Goal: Task Accomplishment & Management: Manage account settings

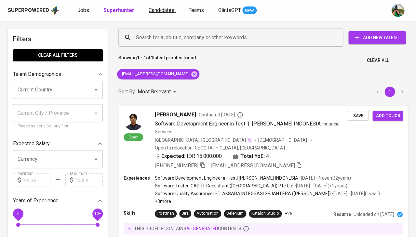
click at [163, 13] on span "Candidates" at bounding box center [161, 10] width 26 height 6
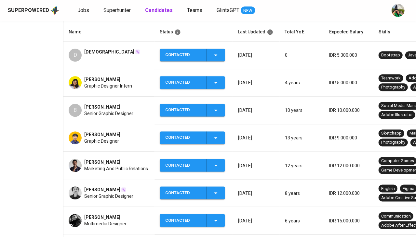
scroll to position [117, 0]
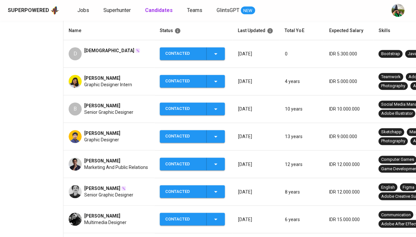
click at [115, 189] on span "[PERSON_NAME]" at bounding box center [102, 189] width 36 height 6
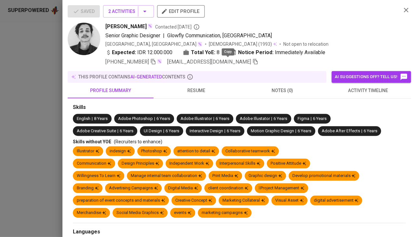
click at [252, 63] on icon "button" at bounding box center [255, 62] width 6 height 6
click at [37, 105] on div at bounding box center [208, 118] width 416 height 237
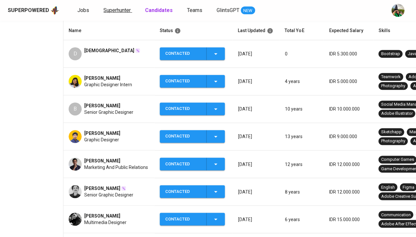
click at [121, 8] on span "Superhunter" at bounding box center [116, 10] width 27 height 6
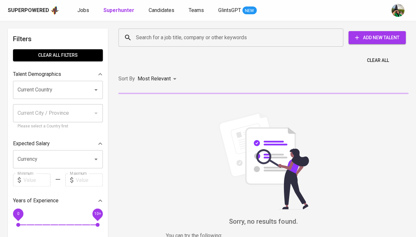
click at [172, 37] on input "Search for a job title, company or other keywords" at bounding box center [232, 38] width 196 height 12
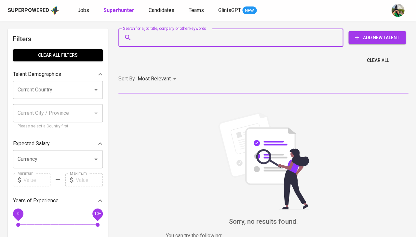
paste input "[EMAIL_ADDRESS][DOMAIN_NAME]"
type input "[EMAIL_ADDRESS][DOMAIN_NAME]"
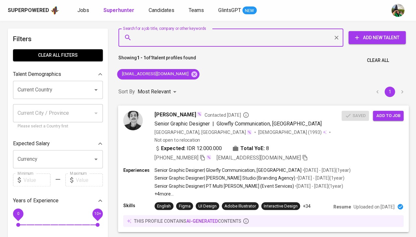
click at [386, 118] on span "Add to job" at bounding box center [388, 115] width 24 height 7
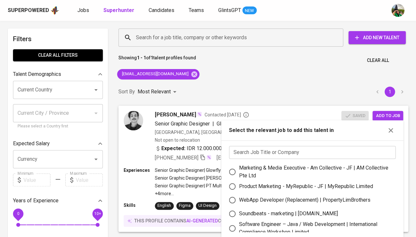
click at [252, 156] on input "text" at bounding box center [312, 152] width 166 height 13
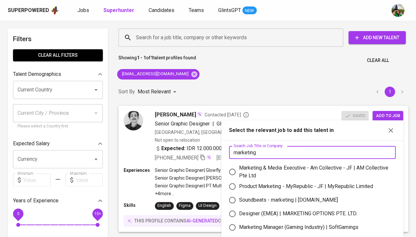
type input "marketing"
click at [337, 212] on div "Designer (EMEA) | MARKETING OPTIONS PTE. LTD." at bounding box center [298, 214] width 118 height 8
click at [239, 212] on input "Designer (EMEA) | MARKETING OPTIONS PTE. LTD." at bounding box center [232, 214] width 14 height 14
radio input "true"
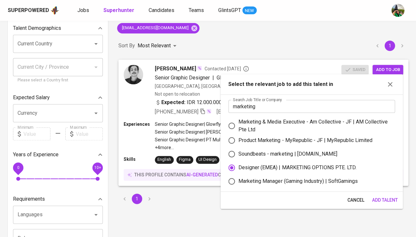
scroll to position [87, 0]
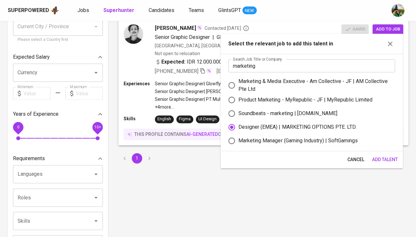
click at [384, 158] on span "Add Talent" at bounding box center [384, 160] width 26 height 8
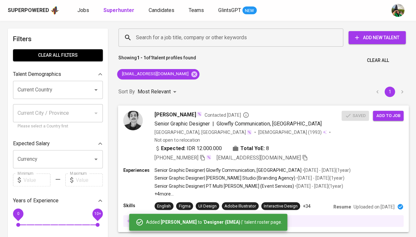
scroll to position [0, 0]
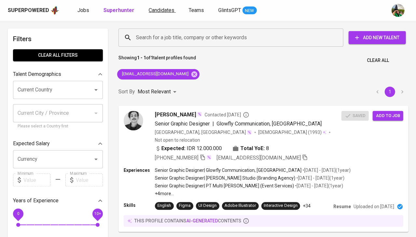
click at [158, 9] on span "Candidates" at bounding box center [161, 10] width 26 height 6
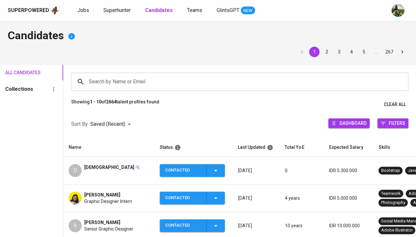
scroll to position [-1, 0]
click at [135, 76] on input "Search by Name or Email" at bounding box center [241, 82] width 308 height 12
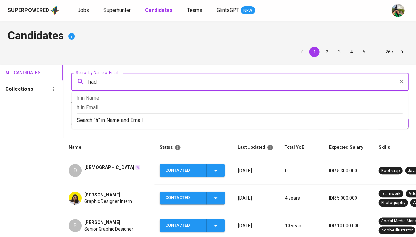
type input "hadi"
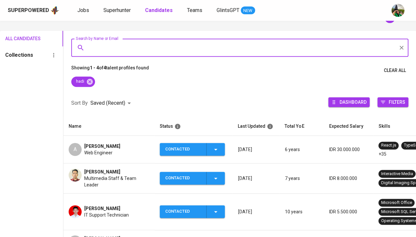
scroll to position [39, 0]
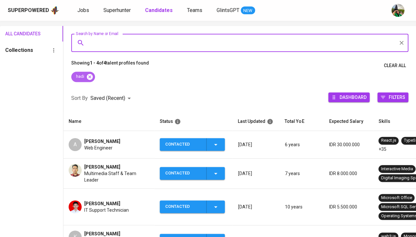
click at [91, 75] on icon at bounding box center [89, 76] width 7 height 7
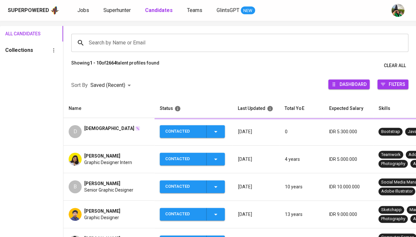
click at [112, 41] on input "Search by Name or Email" at bounding box center [241, 43] width 308 height 12
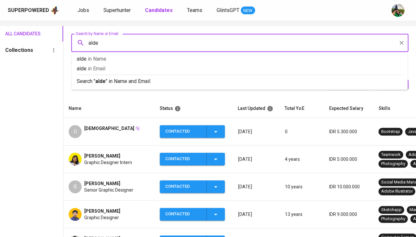
type input "alden"
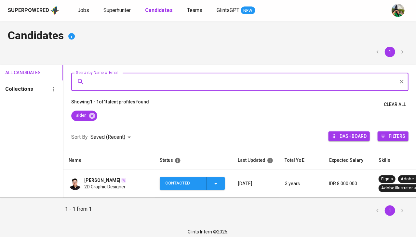
click at [123, 185] on span "2D Graphic Designer" at bounding box center [104, 187] width 41 height 6
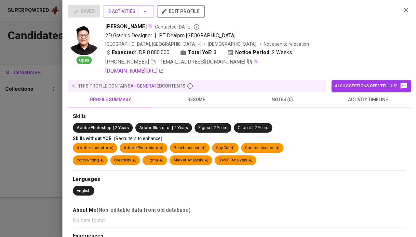
click at [247, 60] on icon "button" at bounding box center [249, 62] width 5 height 6
click at [30, 135] on div at bounding box center [208, 118] width 416 height 237
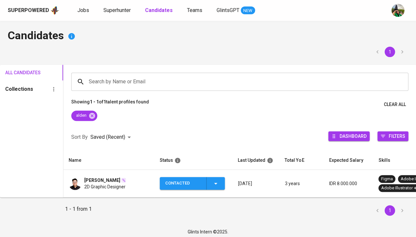
click at [126, 6] on div "Superpowered Jobs Superhunter Candidates Teams GlintsGPT NEW" at bounding box center [197, 11] width 379 height 10
click at [121, 12] on span "Superhunter" at bounding box center [116, 10] width 27 height 6
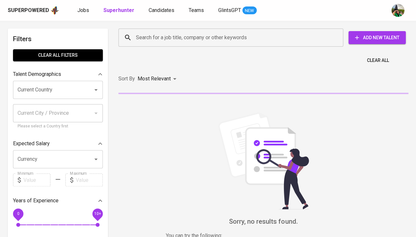
click at [149, 33] on input "Search for a job title, company or other keywords" at bounding box center [232, 38] width 196 height 12
paste input "[EMAIL_ADDRESS][DOMAIN_NAME]"
type input "[EMAIL_ADDRESS][DOMAIN_NAME]"
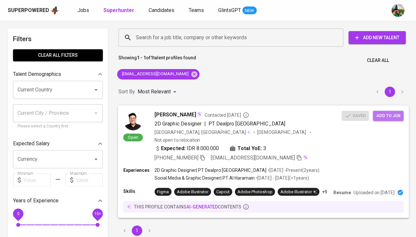
click at [389, 114] on span "Add to job" at bounding box center [388, 115] width 24 height 7
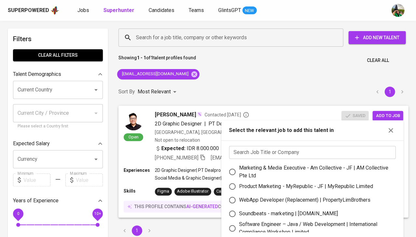
click at [251, 150] on input "text" at bounding box center [312, 152] width 166 height 13
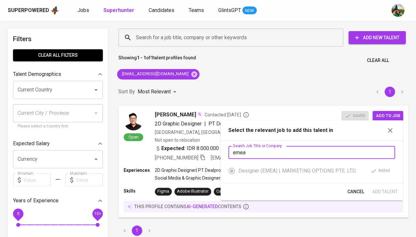
type input "emea"
click at [47, 84] on input "Current Country" at bounding box center [49, 90] width 66 height 12
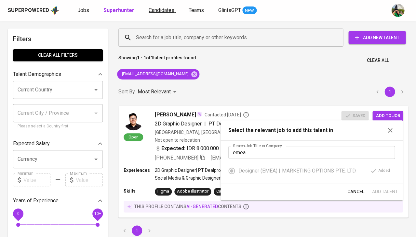
click at [162, 13] on link "Candidates" at bounding box center [161, 10] width 27 height 8
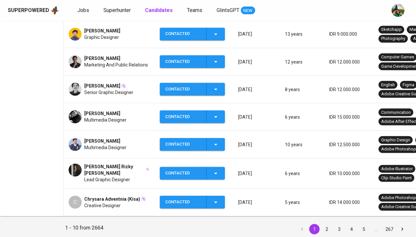
scroll to position [220, 0]
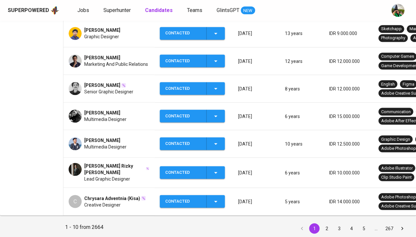
click at [325, 233] on button "2" at bounding box center [326, 229] width 10 height 10
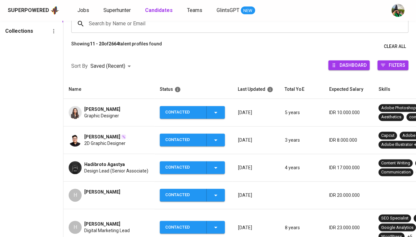
scroll to position [58, 0]
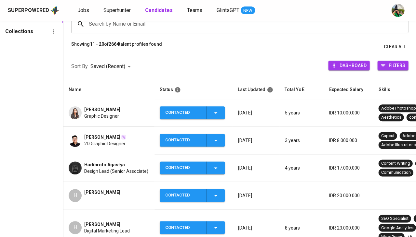
click at [109, 168] on span "Design Lead (Senior Associate)" at bounding box center [116, 171] width 64 height 6
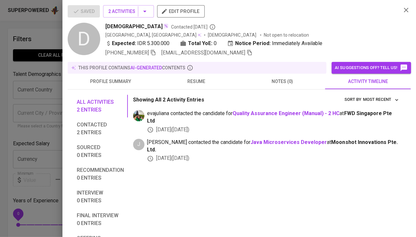
click at [32, 112] on div at bounding box center [208, 118] width 416 height 237
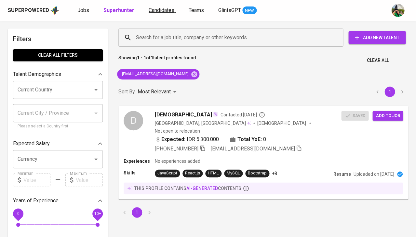
click at [159, 8] on span "Candidates" at bounding box center [161, 10] width 26 height 6
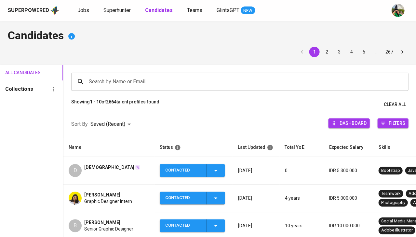
click at [119, 81] on input "Search by Name or Email" at bounding box center [241, 82] width 308 height 12
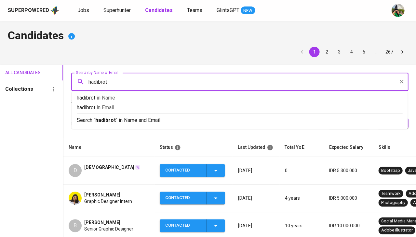
type input "hadibroto"
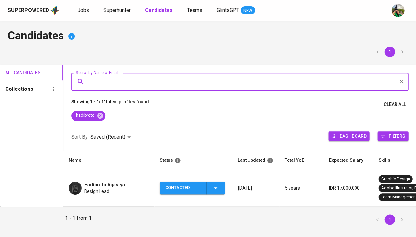
click at [102, 188] on span "Design Lead" at bounding box center [96, 191] width 25 height 6
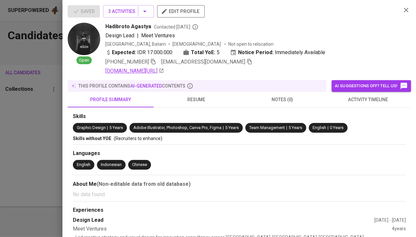
click at [134, 72] on link "[DOMAIN_NAME][URL]" at bounding box center [134, 71] width 58 height 8
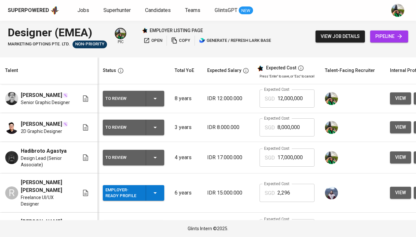
click at [152, 225] on icon "button" at bounding box center [155, 229] width 8 height 8
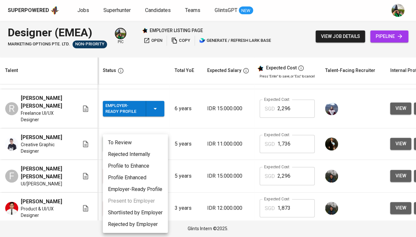
click at [132, 222] on li "Rejected by Employer" at bounding box center [135, 225] width 65 height 12
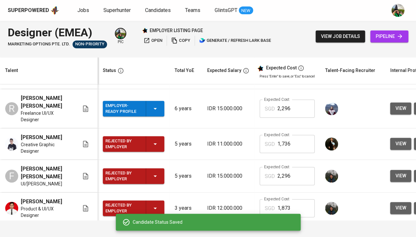
click at [155, 142] on icon "button" at bounding box center [155, 144] width 8 height 8
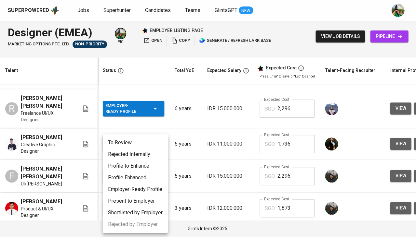
scroll to position [0, 0]
click at [144, 156] on li "Rejected Internally" at bounding box center [135, 155] width 65 height 12
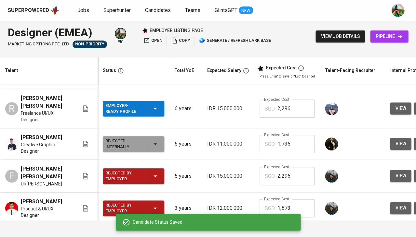
click at [147, 173] on div "Rejected by Employer" at bounding box center [133, 177] width 56 height 16
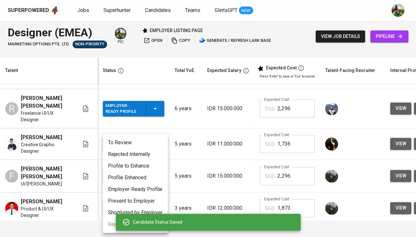
click at [135, 154] on li "Rejected Internally" at bounding box center [135, 155] width 65 height 12
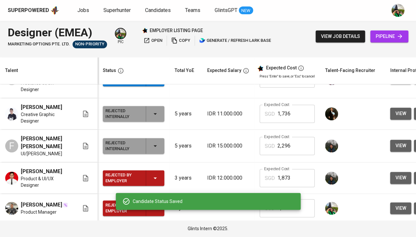
scroll to position [116, 0]
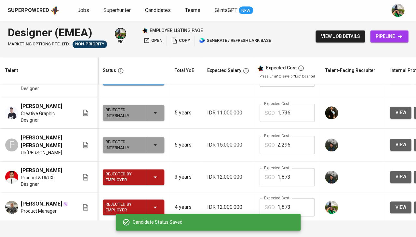
click at [153, 180] on icon "button" at bounding box center [155, 177] width 8 height 8
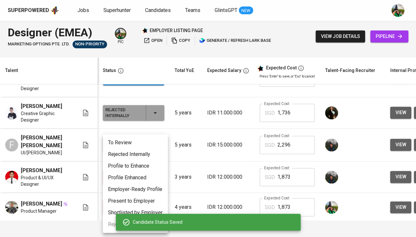
click at [140, 153] on li "Rejected Internally" at bounding box center [135, 155] width 65 height 12
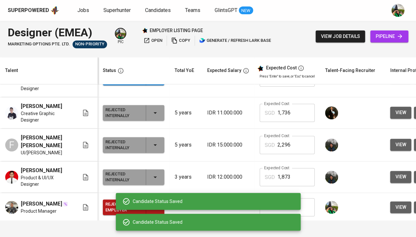
scroll to position [0, 0]
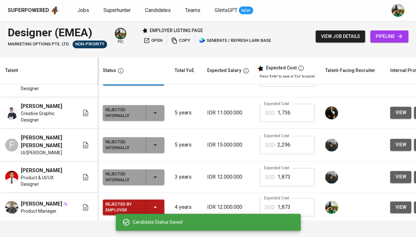
click at [153, 215] on div "Candidate Status Saved" at bounding box center [208, 222] width 185 height 17
click at [154, 212] on icon "button" at bounding box center [155, 208] width 8 height 8
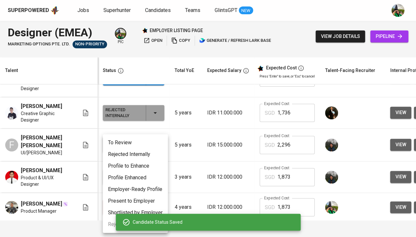
click at [144, 151] on li "Rejected Internally" at bounding box center [135, 155] width 65 height 12
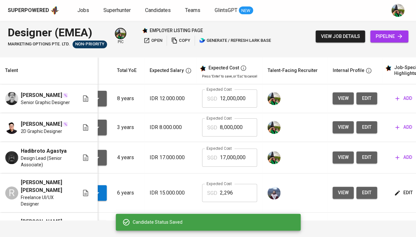
scroll to position [0, 63]
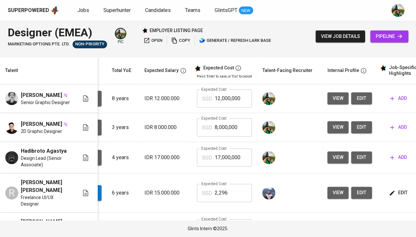
click at [362, 161] on span "edit" at bounding box center [361, 158] width 10 height 8
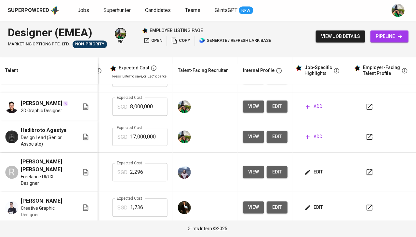
scroll to position [19, 149]
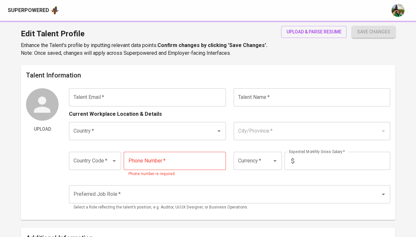
type input "[EMAIL_ADDRESS][DOMAIN_NAME]"
type input "Hadibroto Agastya"
type input "[GEOGRAPHIC_DATA]"
type input "[GEOGRAPHIC_DATA], [GEOGRAPHIC_DATA]"
type input "+62"
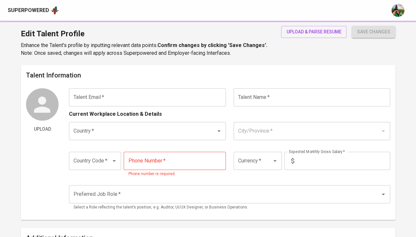
type input "[PHONE_NUMBER]"
type input "IDR"
radio input "true"
type input "4"
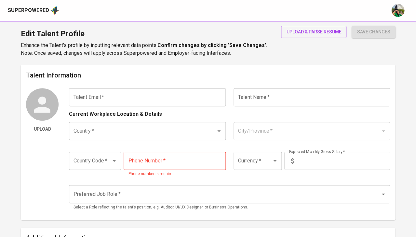
type input "1 Month"
type input "https://www.linkedin.com/in/hadibroto/"
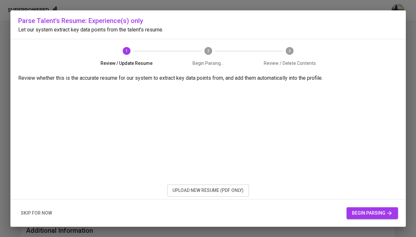
click at [178, 195] on span "upload new resume (pdf only)" at bounding box center [207, 191] width 71 height 8
click at [367, 206] on div "skip for now begin parsing" at bounding box center [207, 214] width 395 height 28
click at [364, 214] on span "begin parsing" at bounding box center [371, 214] width 41 height 8
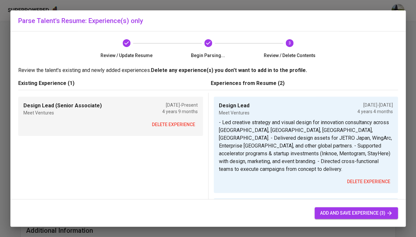
click at [353, 215] on span "add and save experience (3)" at bounding box center [355, 214] width 73 height 8
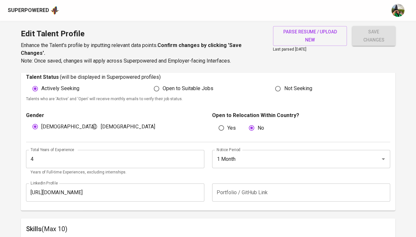
scroll to position [187, 0]
click at [235, 154] on input "1 Month" at bounding box center [292, 159] width 154 height 12
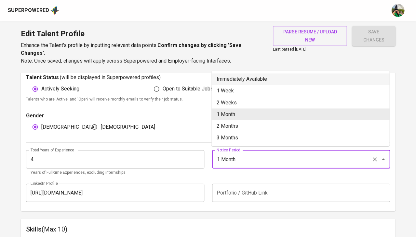
click at [244, 77] on li "Immediately Available" at bounding box center [300, 79] width 178 height 12
type input "Immediately Available"
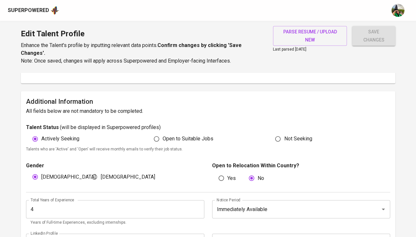
scroll to position [143, 0]
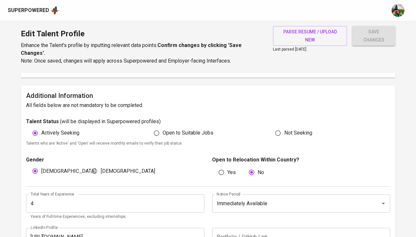
click at [65, 199] on input "4" at bounding box center [115, 204] width 178 height 18
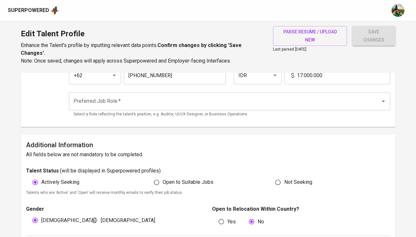
scroll to position [93, 0]
type input "5"
click at [140, 104] on input "Preferred Job Role   *" at bounding box center [220, 102] width 297 height 12
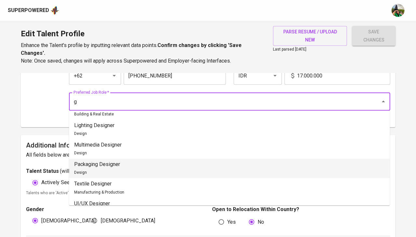
scroll to position [0, 0]
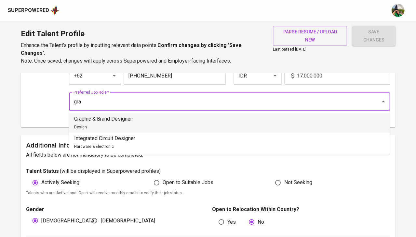
click at [120, 125] on div "Graphic & Brand Designer Design" at bounding box center [103, 123] width 58 height 16
type input "Graphic & Brand Designer"
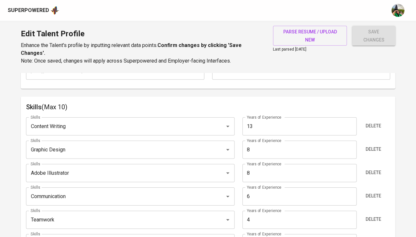
scroll to position [311, 0]
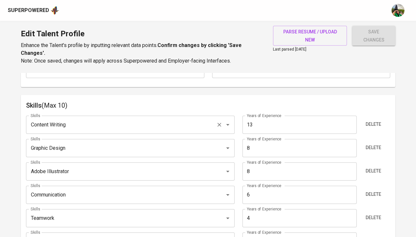
click at [68, 122] on input "Content Writing" at bounding box center [121, 125] width 184 height 12
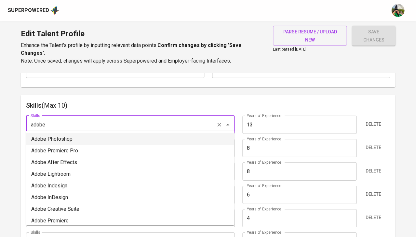
click at [95, 140] on li "Adobe Photoshop" at bounding box center [130, 140] width 208 height 12
type input "Adobe Photoshop"
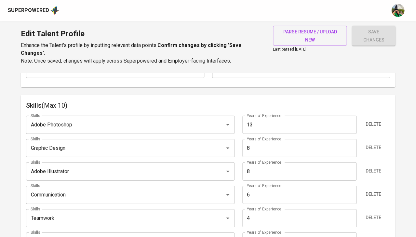
click at [285, 120] on input "13" at bounding box center [299, 125] width 114 height 18
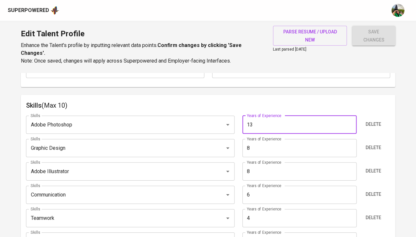
click at [285, 120] on input "13" at bounding box center [299, 125] width 114 height 18
type input "5"
click at [82, 147] on input "Graphic Design" at bounding box center [121, 148] width 184 height 12
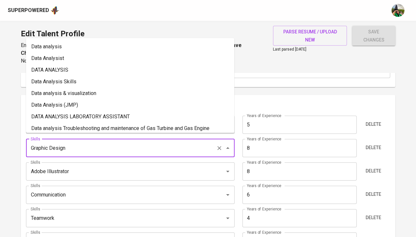
click at [82, 147] on input "Graphic Design" at bounding box center [121, 148] width 184 height 12
click at [265, 147] on input "8" at bounding box center [299, 148] width 114 height 18
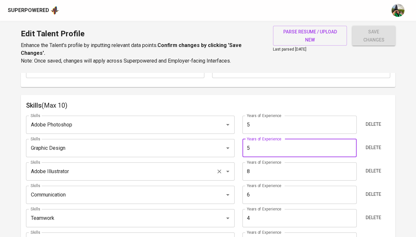
type input "5"
click at [88, 171] on input "Adobe Illustrator" at bounding box center [121, 172] width 184 height 12
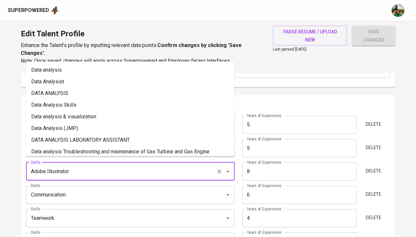
click at [88, 171] on input "Adobe Illustrator" at bounding box center [121, 172] width 184 height 12
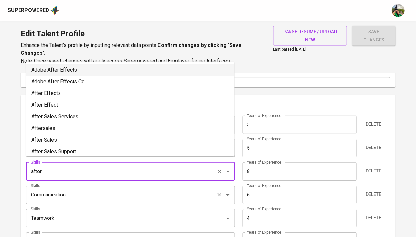
type input "Adobe Illustrator"
click at [88, 189] on input "Communication" at bounding box center [121, 195] width 184 height 12
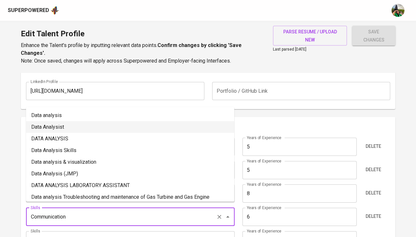
scroll to position [306, 0]
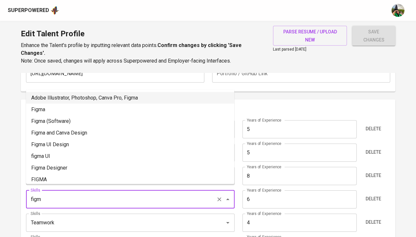
click at [98, 96] on li "Adobe Illustrator, Photoshop, Canva Pro, Figma" at bounding box center [130, 98] width 208 height 12
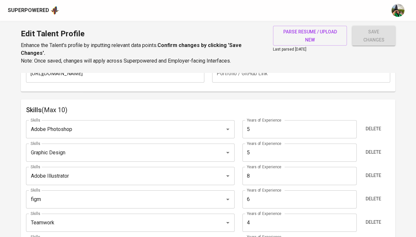
type input "Adobe Illustrator, Photoshop, Canva Pro, Figma"
click at [380, 125] on span "Delete" at bounding box center [373, 129] width 16 height 8
click at [263, 174] on input "6" at bounding box center [299, 176] width 114 height 18
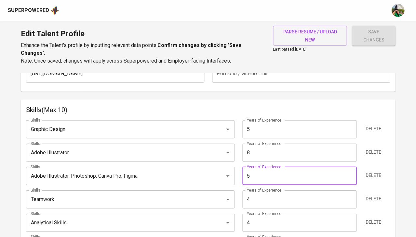
type input "5"
click at [260, 149] on input "8" at bounding box center [299, 153] width 114 height 18
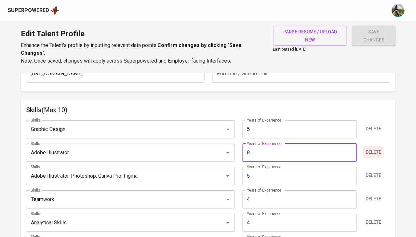
click at [371, 148] on span "Delete" at bounding box center [373, 152] width 16 height 8
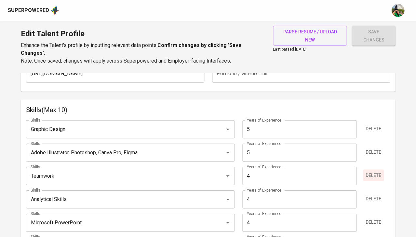
click at [377, 172] on span "Delete" at bounding box center [373, 176] width 16 height 8
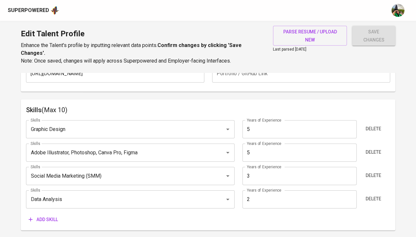
click at [377, 172] on span "Delete" at bounding box center [373, 176] width 16 height 8
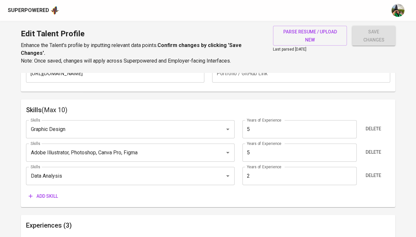
click at [377, 172] on span "Delete" at bounding box center [373, 176] width 16 height 8
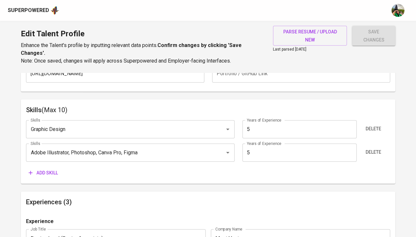
click at [51, 169] on span "Add skill" at bounding box center [43, 173] width 29 height 8
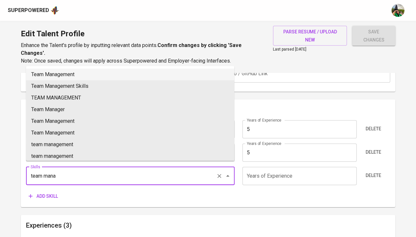
type input "team mana"
click at [128, 189] on div "Skills Graphic Design Skills Years of Experience 5 Years of Experience Delete S…" at bounding box center [208, 158] width 364 height 87
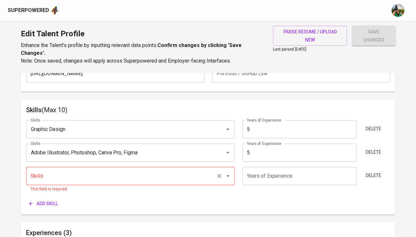
click at [110, 173] on input "Skills" at bounding box center [121, 176] width 184 height 12
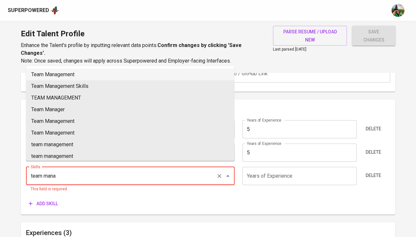
click at [91, 78] on li "Team Management" at bounding box center [130, 75] width 208 height 12
type input "Team Management"
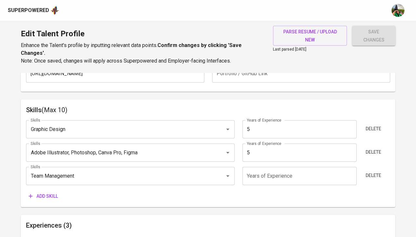
click at [268, 174] on input "number" at bounding box center [299, 176] width 114 height 18
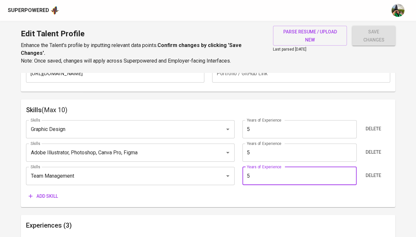
type input "5"
click at [53, 193] on span "Add skill" at bounding box center [43, 197] width 29 height 8
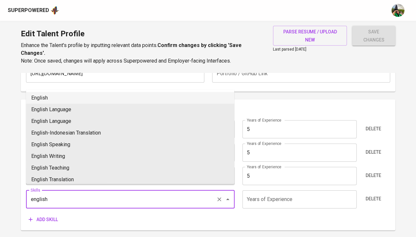
click at [91, 100] on li "English" at bounding box center [130, 98] width 208 height 12
type input "English"
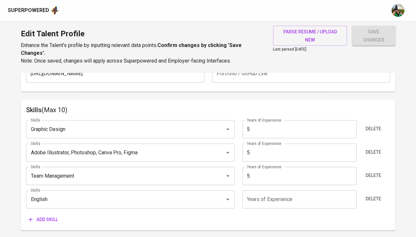
click at [258, 199] on input "number" at bounding box center [299, 200] width 114 height 18
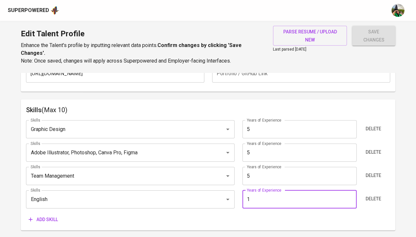
type input "0"
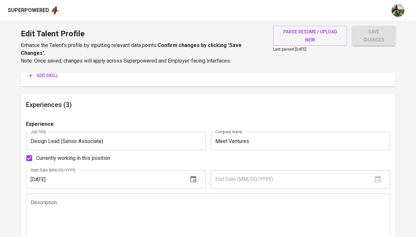
scroll to position [474, 0]
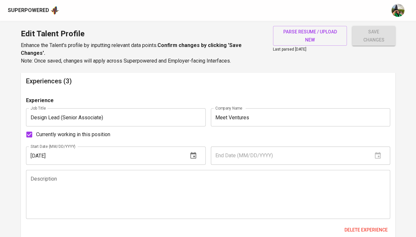
click at [98, 131] on span "Currently working in this position" at bounding box center [73, 135] width 74 height 8
click at [36, 130] on input "Currently working in this position" at bounding box center [29, 135] width 14 height 14
checkbox input "false"
click at [241, 155] on input "text" at bounding box center [289, 156] width 157 height 18
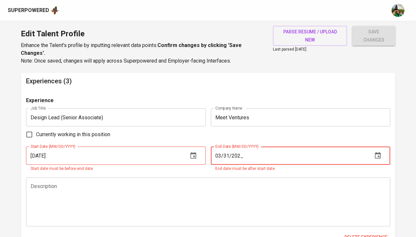
type input "03/31/2025"
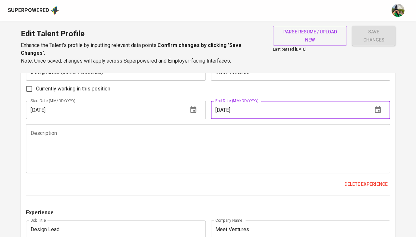
scroll to position [527, 0]
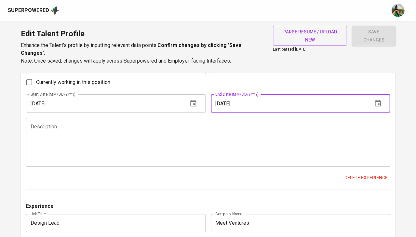
click at [173, 125] on textarea at bounding box center [208, 142] width 354 height 37
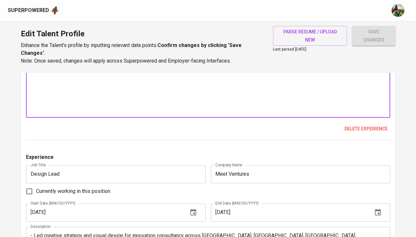
scroll to position [584, 0]
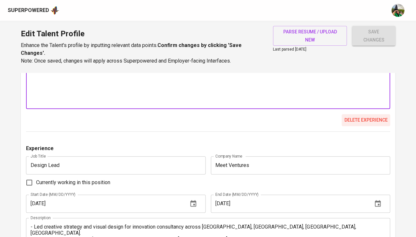
click at [358, 110] on div "Experience Job Title Design Lead (Senior Associate) Job Title Company Name Meet…" at bounding box center [208, 59] width 364 height 145
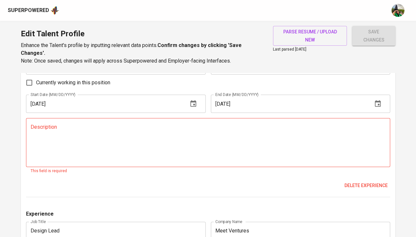
click at [237, 105] on input "03/31/2025" at bounding box center [289, 104] width 157 height 18
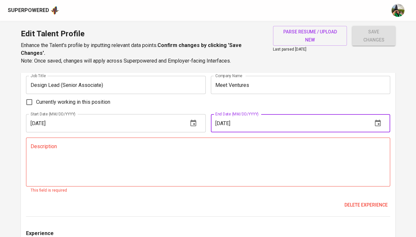
scroll to position [506, 0]
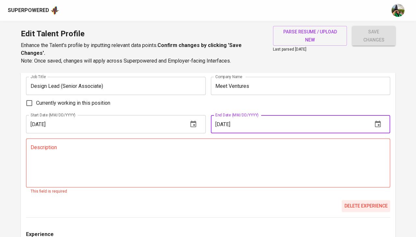
click at [362, 202] on span "Delete experience" at bounding box center [365, 206] width 43 height 8
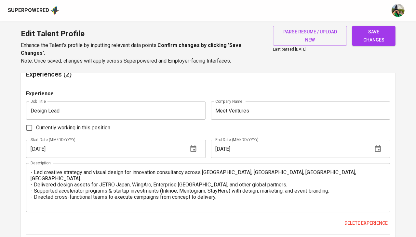
scroll to position [487, 0]
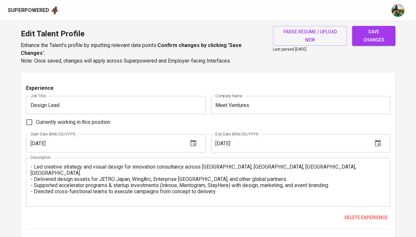
click at [221, 136] on input "03/01/2025" at bounding box center [289, 144] width 157 height 18
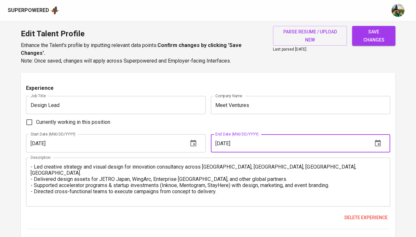
click at [229, 136] on input "03/01/2025" at bounding box center [289, 144] width 157 height 18
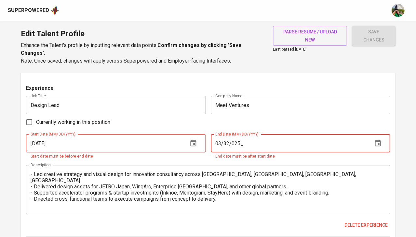
type input "03/31/2025"
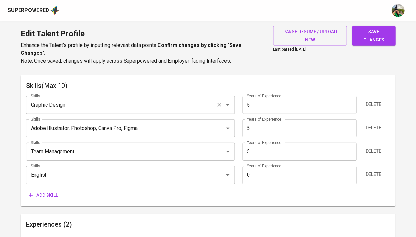
scroll to position [337, 0]
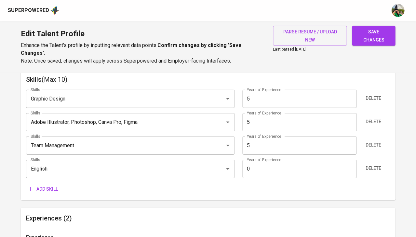
click at [269, 161] on input "0" at bounding box center [299, 169] width 114 height 18
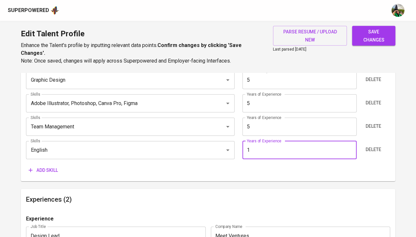
type input "0"
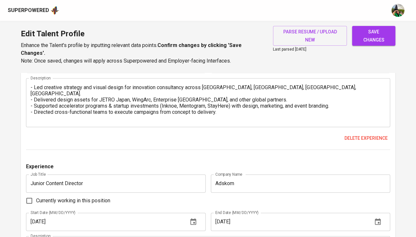
scroll to position [540, 0]
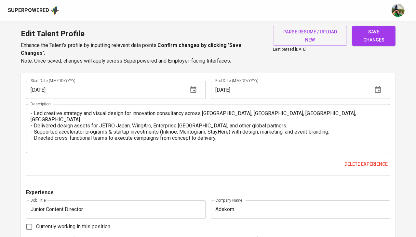
click at [377, 36] on span "save changes" at bounding box center [373, 36] width 33 height 16
type input "Team Management"
type input "Graphic Design"
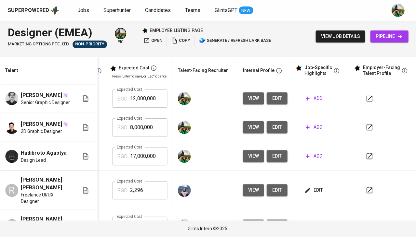
scroll to position [0, 149]
click at [308, 190] on span "edit" at bounding box center [313, 190] width 17 height 8
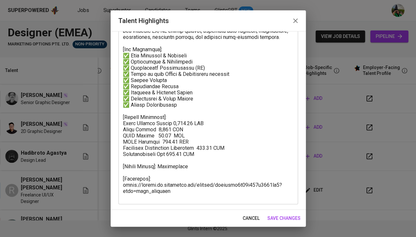
scroll to position [83, 0]
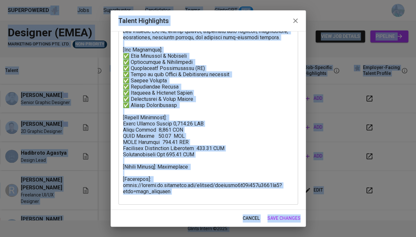
click at [229, 154] on textarea at bounding box center [208, 95] width 170 height 208
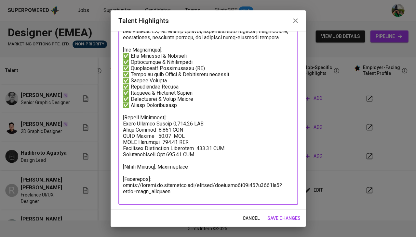
click at [248, 217] on span "cancel" at bounding box center [250, 219] width 17 height 8
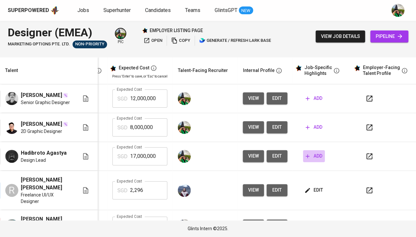
click at [313, 160] on span "add" at bounding box center [313, 156] width 17 height 8
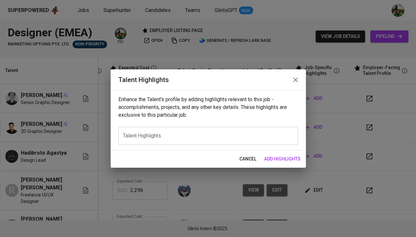
click at [181, 132] on div "x Talent Highlights" at bounding box center [207, 136] width 179 height 18
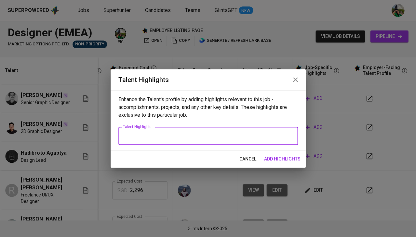
paste textarea "[Summary]: Experienced UI/UX Designer with a strong foundation in Graphic Desig…"
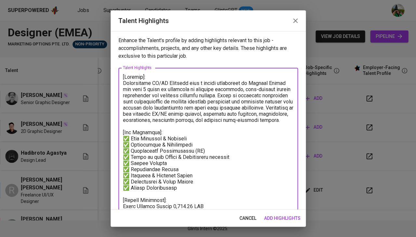
scroll to position [3, 0]
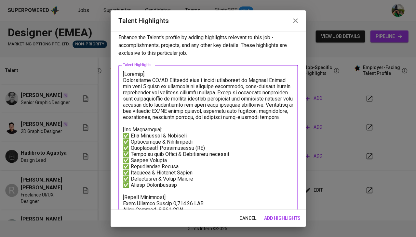
drag, startPoint x: 151, startPoint y: 117, endPoint x: 117, endPoint y: 82, distance: 49.6
click at [117, 82] on div "Enhance the Talent's profile by adding highlights relevant to this job - accomp…" at bounding box center [207, 120] width 195 height 179
click at [141, 100] on textarea at bounding box center [208, 175] width 170 height 208
click at [142, 117] on textarea at bounding box center [208, 175] width 170 height 208
drag, startPoint x: 149, startPoint y: 121, endPoint x: 111, endPoint y: 78, distance: 57.7
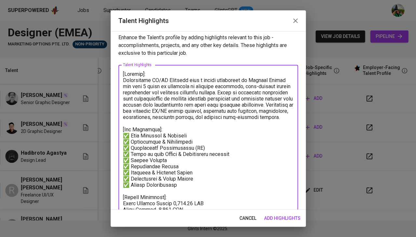
click at [111, 78] on div "Enhance the Talent's profile by adding highlights relevant to this job - accomp…" at bounding box center [207, 120] width 195 height 179
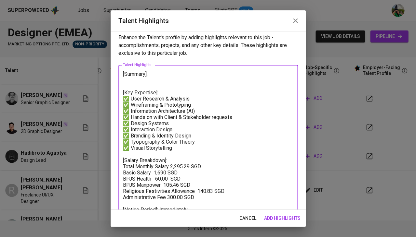
drag, startPoint x: 181, startPoint y: 148, endPoint x: 122, endPoint y: 97, distance: 77.6
click at [122, 97] on div "[Summary]: [Key Expertise]: ✅ User Research & Analysis ✅ Wireframing & Prototyp…" at bounding box center [207, 154] width 179 height 178
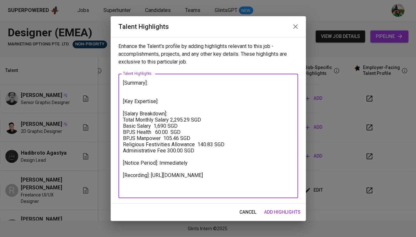
scroll to position [0, 0]
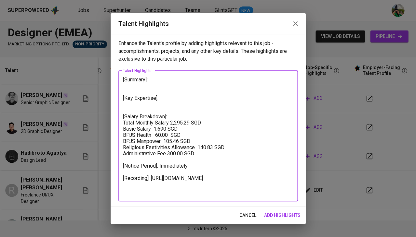
drag, startPoint x: 212, startPoint y: 154, endPoint x: 116, endPoint y: 121, distance: 101.2
click at [116, 121] on div "Enhance the Talent's profile by adding highlights relevant to this job - accomp…" at bounding box center [207, 120] width 195 height 173
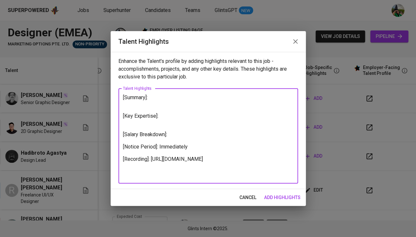
drag, startPoint x: 181, startPoint y: 169, endPoint x: 116, endPoint y: 152, distance: 66.4
click at [116, 152] on div "Enhance the Talent's profile by adding highlights relevant to this job - accomp…" at bounding box center [207, 120] width 195 height 137
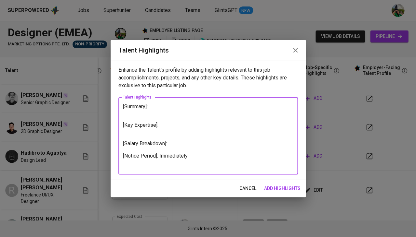
click at [135, 113] on textarea "[Summary]: [Key Expertise]: [Salary Breakdown]: [Notice Period]: Immediately" at bounding box center [208, 136] width 170 height 65
paste textarea "With over 5 years of professional experience in design, branding, and digital m…"
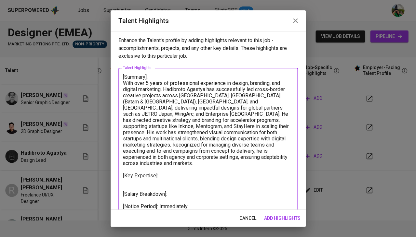
click at [197, 87] on textarea "[Summary]: With over 5 years of professional experience in design, branding, an…" at bounding box center [208, 142] width 170 height 136
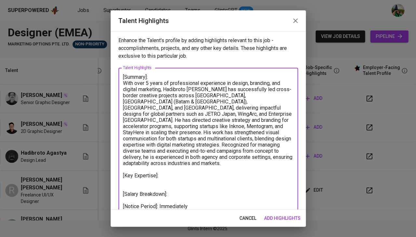
click at [197, 87] on textarea "[Summary]: With over 5 years of professional experience in design, branding, an…" at bounding box center [208, 142] width 170 height 136
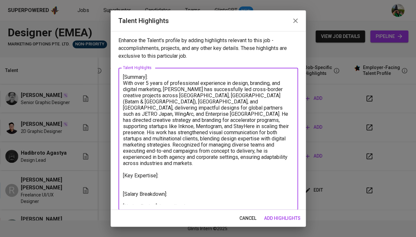
click at [155, 164] on textarea "[Summary]: With over 5 years of professional experience in design, branding, an…" at bounding box center [208, 139] width 170 height 131
paste textarea "Creative Direction & Visual Communication Branding & Digital Marketing Strategy…"
type textarea "[Summary]: With over 5 years of professional experience in design, branding, an…"
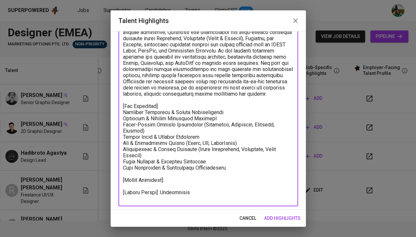
scroll to position [58, 0]
click at [151, 178] on textarea at bounding box center [208, 108] width 170 height 184
click at [276, 219] on span "add highlights" at bounding box center [282, 219] width 36 height 8
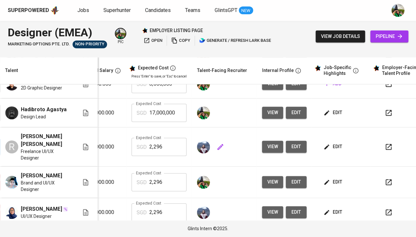
scroll to position [44, 142]
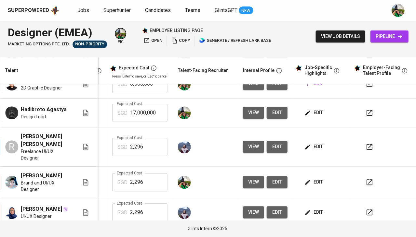
click at [310, 117] on span "edit" at bounding box center [313, 113] width 17 height 8
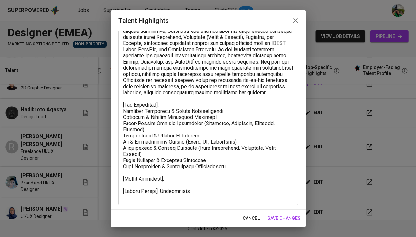
click at [251, 221] on span "cancel" at bounding box center [250, 219] width 17 height 8
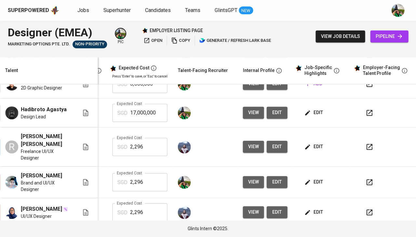
click at [309, 147] on span "edit" at bounding box center [313, 147] width 17 height 8
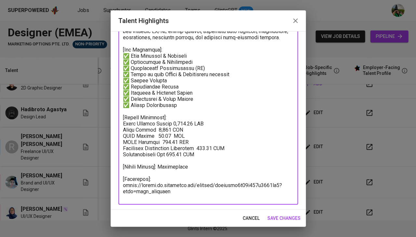
drag, startPoint x: 200, startPoint y: 153, endPoint x: 116, endPoint y: 121, distance: 90.1
click at [116, 121] on div "Enhance the Talent's profile by adding highlights relevant to this job - accomp…" at bounding box center [207, 120] width 195 height 179
click at [247, 219] on span "cancel" at bounding box center [250, 219] width 17 height 8
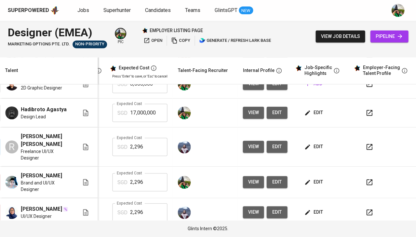
click at [310, 117] on span "edit" at bounding box center [313, 113] width 17 height 8
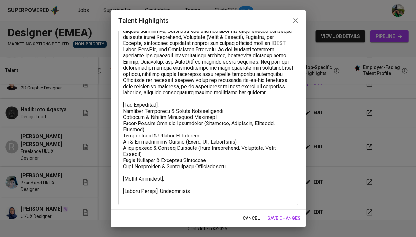
click at [173, 175] on textarea at bounding box center [208, 108] width 170 height 184
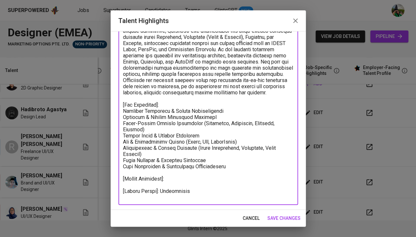
paste textarea "Total Monthly Salary 2,295.29 SGD Basic Salary 1,690 SGD BPJS Health 60.00 SGD …"
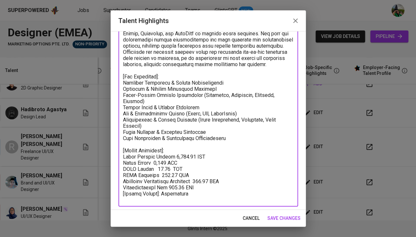
click at [166, 158] on textarea at bounding box center [208, 94] width 170 height 214
click at [172, 166] on textarea at bounding box center [208, 94] width 170 height 214
click at [202, 174] on textarea at bounding box center [208, 94] width 170 height 214
click at [180, 149] on textarea at bounding box center [208, 94] width 170 height 214
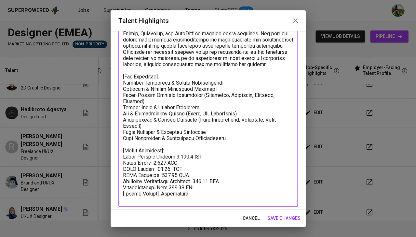
type textarea "[Summary]: With over 5 years of professional experience in design, branding, an…"
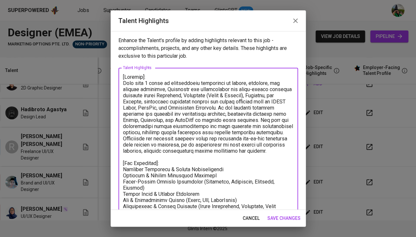
scroll to position [0, 0]
click at [285, 220] on span "save changes" at bounding box center [283, 219] width 33 height 8
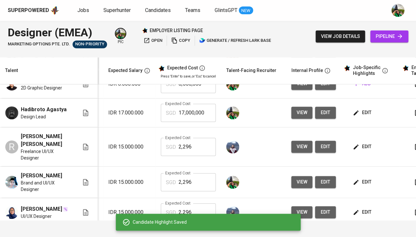
scroll to position [0, 99]
click at [196, 113] on input "17,000,000" at bounding box center [196, 113] width 37 height 18
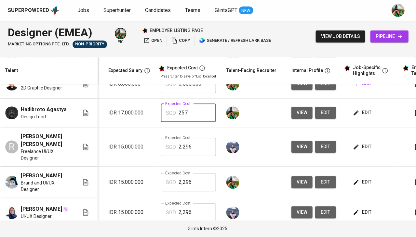
type input "2,572"
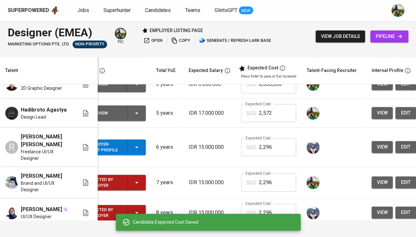
scroll to position [43, 5]
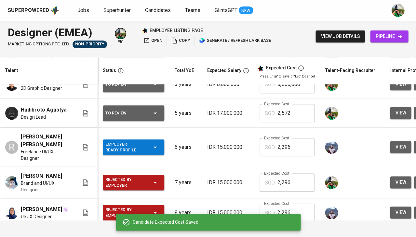
click at [159, 119] on div "To Review" at bounding box center [133, 114] width 56 height 16
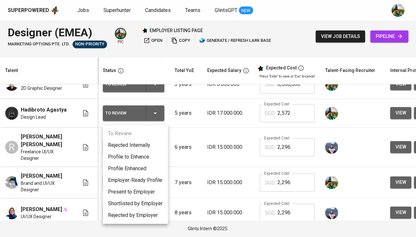
click at [142, 175] on li "Employer-Ready Profile" at bounding box center [135, 181] width 65 height 12
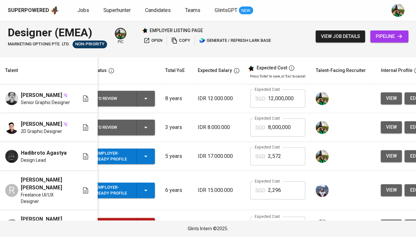
scroll to position [0, 30]
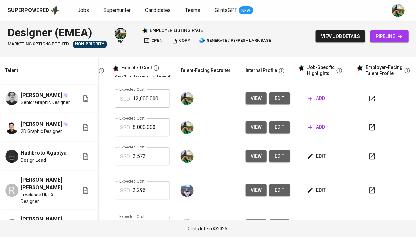
click at [274, 132] on span "edit" at bounding box center [279, 127] width 10 height 8
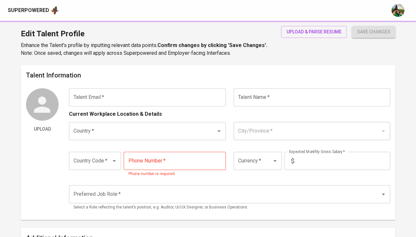
type input "[EMAIL_ADDRESS][DOMAIN_NAME]"
type input "[PERSON_NAME]"
type input "[GEOGRAPHIC_DATA]"
type input "[GEOGRAPHIC_DATA], [GEOGRAPHIC_DATA]"
type input "+62"
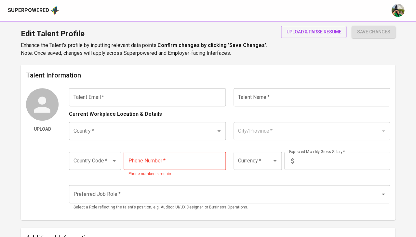
type input "[PHONE_NUMBER]"
type input "IDR"
type input "Graphic & Brand Designer"
radio input "true"
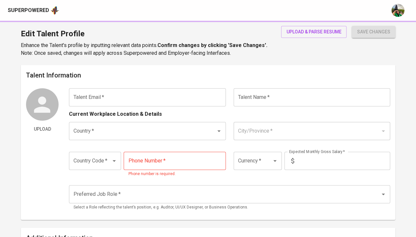
type input "3"
type input "2 Weeks"
type input "[URL][DOMAIN_NAME]"
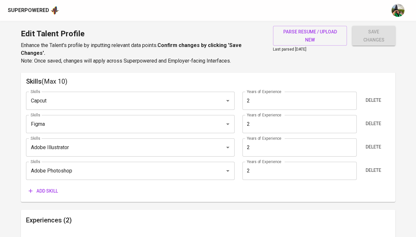
scroll to position [328, 0]
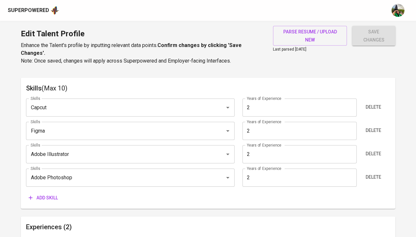
click at [268, 100] on input "2" at bounding box center [299, 108] width 114 height 18
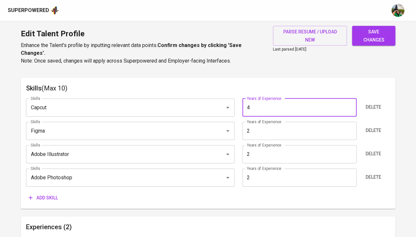
type input "4"
click at [262, 122] on input "2" at bounding box center [299, 131] width 114 height 18
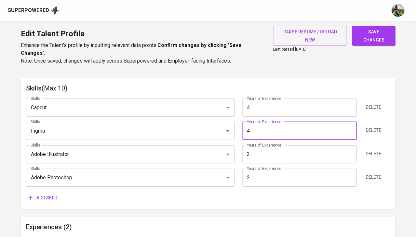
type input "4"
click at [257, 149] on input "2" at bounding box center [299, 155] width 114 height 18
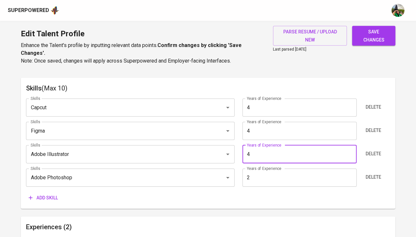
type input "4"
click at [262, 174] on input "2" at bounding box center [299, 178] width 114 height 18
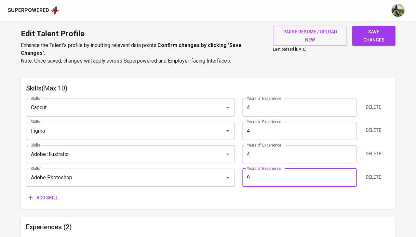
scroll to position [322, 0]
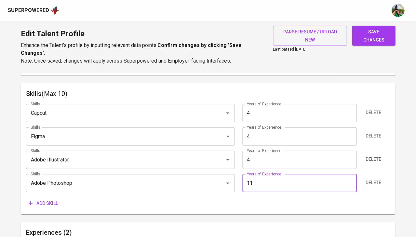
type input "12"
click at [371, 109] on span "Delete" at bounding box center [373, 113] width 16 height 8
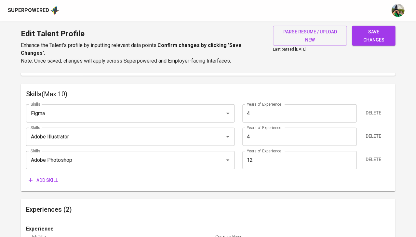
click at [284, 152] on input "12" at bounding box center [299, 160] width 114 height 18
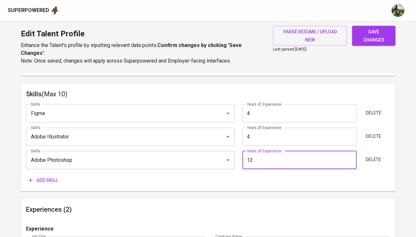
click at [284, 152] on input "12" at bounding box center [299, 160] width 114 height 18
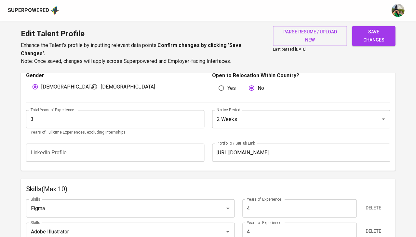
type input "38"
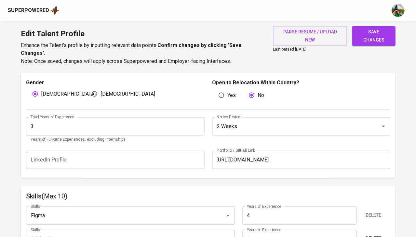
click at [105, 125] on input "3" at bounding box center [115, 126] width 178 height 18
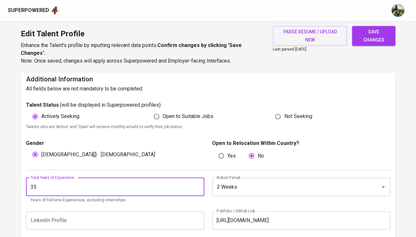
type input "36"
click at [186, 118] on label "Open to Suitable Jobs" at bounding box center [181, 117] width 63 height 12
click at [162, 118] on input "Open to Suitable Jobs" at bounding box center [156, 117] width 12 height 12
radio input "true"
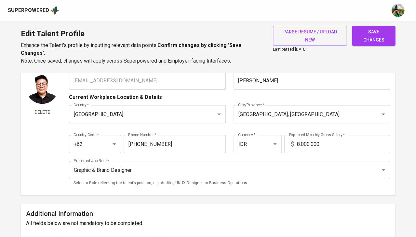
scroll to position [22, 0]
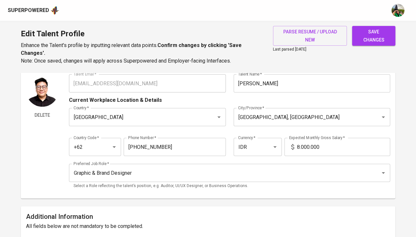
click at [298, 148] on input "8.000.000" at bounding box center [342, 147] width 93 height 18
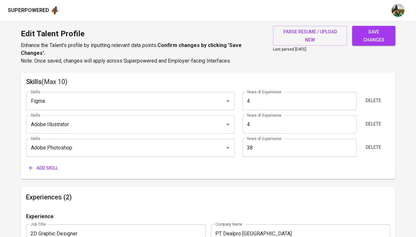
scroll to position [344, 0]
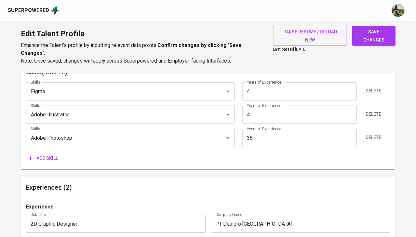
type input "10.000.000"
click at [255, 136] on input "38" at bounding box center [299, 138] width 114 height 18
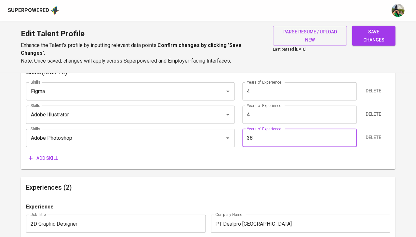
type input "3"
type input "0"
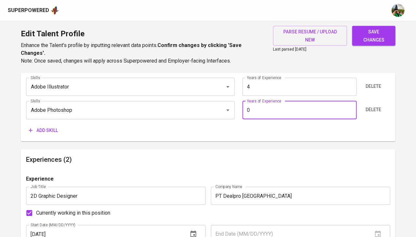
scroll to position [373, 0]
click at [272, 101] on input "0" at bounding box center [299, 110] width 114 height 18
type input "0"
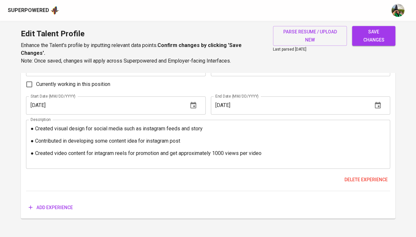
scroll to position [659, 0]
click at [376, 32] on span "save changes" at bounding box center [373, 36] width 33 height 16
type input "Adobe Illustrator"
type input "Figma"
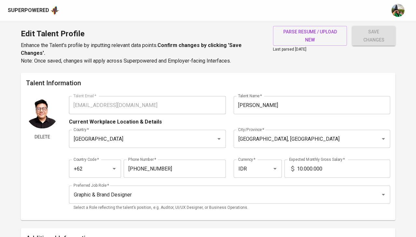
scroll to position [0, 0]
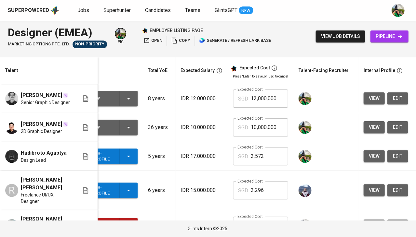
scroll to position [0, 34]
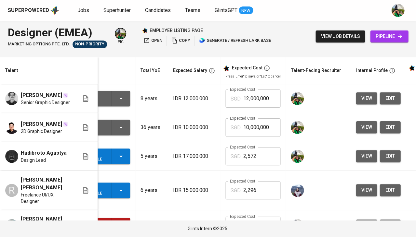
click at [385, 130] on span "edit" at bounding box center [389, 127] width 10 height 8
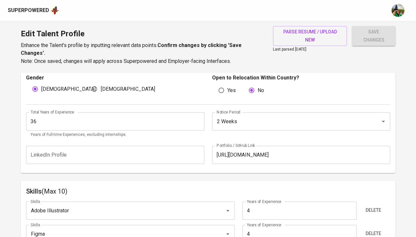
scroll to position [224, 0]
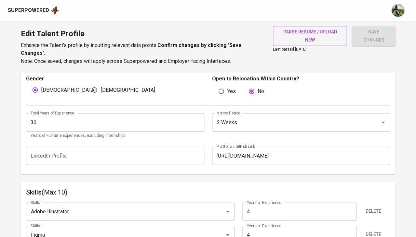
click at [89, 122] on input "36" at bounding box center [115, 122] width 178 height 18
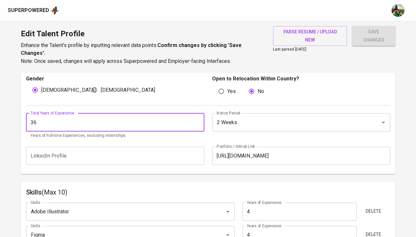
type input "3"
type input "4"
click at [361, 31] on span "save changes" at bounding box center [373, 36] width 33 height 16
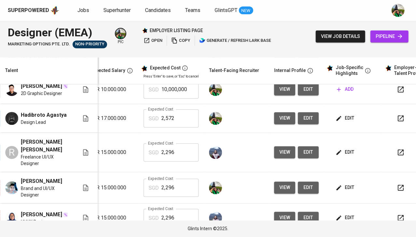
scroll to position [38, 116]
click at [347, 118] on span "edit" at bounding box center [344, 118] width 17 height 8
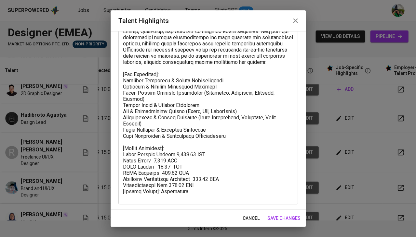
scroll to position [89, 0]
click at [203, 176] on textarea at bounding box center [208, 92] width 170 height 214
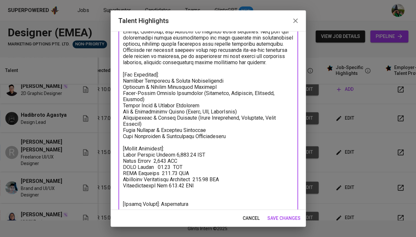
click at [157, 202] on textarea at bounding box center [208, 97] width 170 height 225
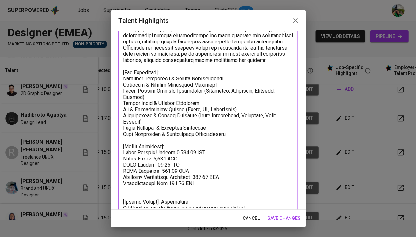
scroll to position [93, 0]
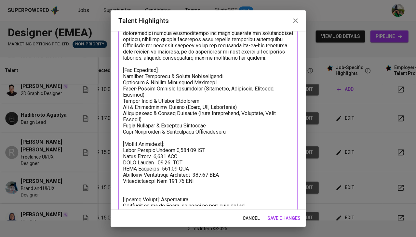
drag, startPoint x: 255, startPoint y: 203, endPoint x: 120, endPoint y: 197, distance: 134.6
click at [120, 197] on div "x Talent Highlights" at bounding box center [207, 93] width 179 height 237
type textarea "[Summary]: With over 5 years of professional experience in design, branding, an…"
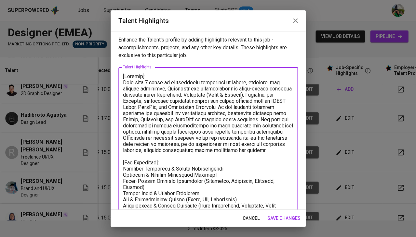
scroll to position [0, 0]
click at [286, 219] on span "save changes" at bounding box center [283, 219] width 33 height 8
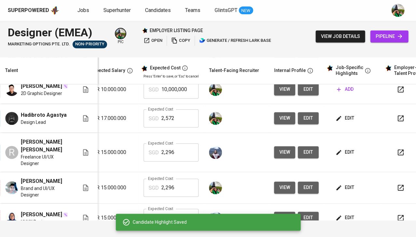
click at [285, 120] on span "view" at bounding box center [284, 118] width 11 height 8
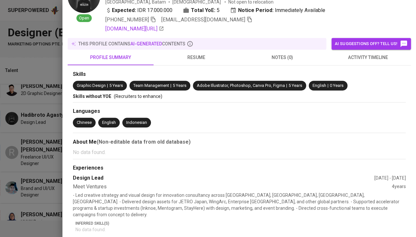
scroll to position [106, 0]
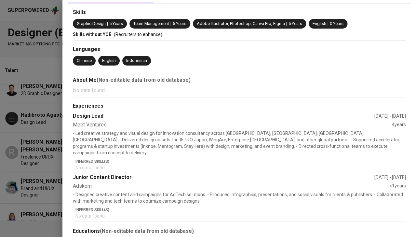
click at [58, 107] on div at bounding box center [208, 118] width 416 height 237
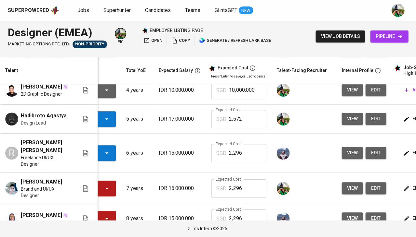
scroll to position [37, 26]
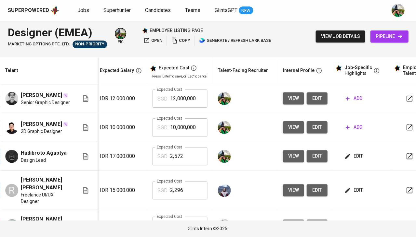
click at [355, 155] on button "edit" at bounding box center [353, 156] width 22 height 12
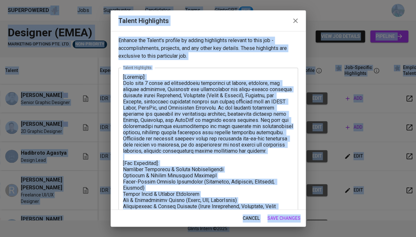
click at [221, 158] on textarea at bounding box center [208, 184] width 170 height 220
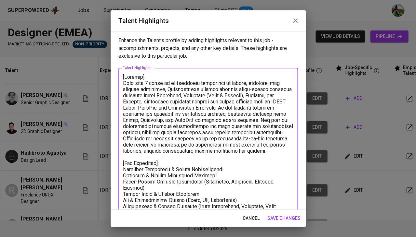
click at [247, 222] on span "cancel" at bounding box center [250, 219] width 17 height 8
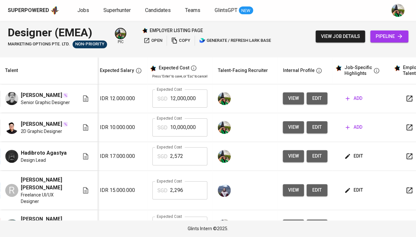
click at [351, 132] on span "add" at bounding box center [353, 127] width 17 height 8
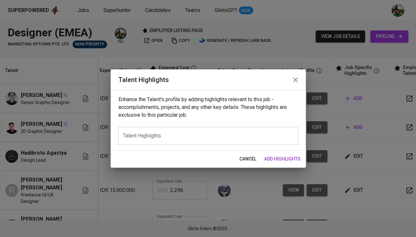
click at [213, 134] on textarea at bounding box center [208, 136] width 170 height 6
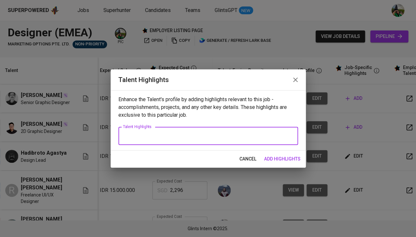
paste textarea "[Summary]: With over 5 years of professional experience in design, branding, an…"
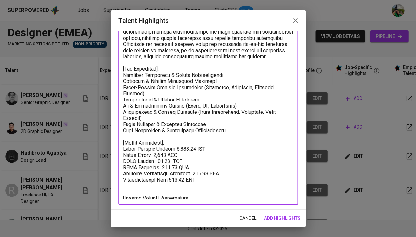
drag, startPoint x: 216, startPoint y: 175, endPoint x: 119, endPoint y: 143, distance: 103.0
click at [119, 143] on div "x Talent Highlights" at bounding box center [207, 89] width 179 height 232
click at [185, 122] on textarea at bounding box center [208, 90] width 170 height 220
drag, startPoint x: 236, startPoint y: 127, endPoint x: 113, endPoint y: 71, distance: 134.8
click at [113, 71] on div "Enhance the Talent's profile by adding highlights relevant to this job - accomp…" at bounding box center [207, 120] width 195 height 179
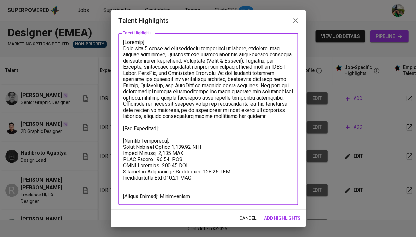
drag, startPoint x: 290, startPoint y: 111, endPoint x: 120, endPoint y: 50, distance: 180.8
click at [120, 50] on div "x Talent Highlights" at bounding box center [207, 119] width 179 height 172
click at [125, 47] on textarea at bounding box center [208, 119] width 170 height 160
drag, startPoint x: 123, startPoint y: 47, endPoint x: 286, endPoint y: 110, distance: 174.9
click at [286, 110] on textarea at bounding box center [208, 119] width 170 height 160
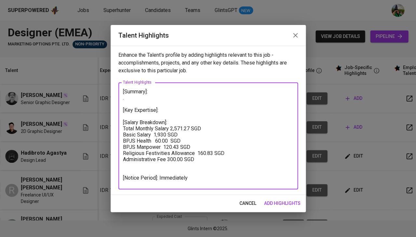
click at [174, 180] on textarea "[Summary]: . [Key Expertise]: [Salary Breakdown]: Total Monthly Salary 2,571.27…" at bounding box center [208, 136] width 170 height 95
click at [172, 175] on textarea "[Summary]: . [Key Expertise]: [Salary Breakdown]: Total Monthly Salary 2,571.27…" at bounding box center [208, 136] width 170 height 95
click at [159, 132] on textarea "[Summary]: . [Key Expertise]: [Salary Breakdown]: Total Monthly Salary 2,571.27…" at bounding box center [208, 136] width 170 height 95
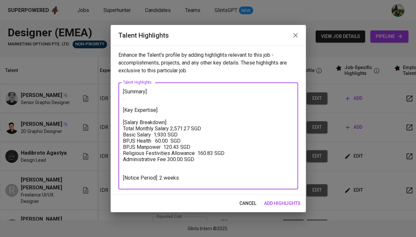
click at [159, 132] on textarea "[Summary]: . [Key Expertise]: [Salary Breakdown]: Total Monthly Salary 2,571.27…" at bounding box center [208, 136] width 170 height 95
click at [169, 144] on textarea "[Summary]: . [Key Expertise]: [Salary Breakdown]: Total Monthly Salary 2,571.27…" at bounding box center [208, 136] width 170 height 95
click at [202, 153] on textarea "[Summary]: . [Key Expertise]: [Salary Breakdown]: Total Monthly Salary 2,571.27…" at bounding box center [208, 136] width 170 height 95
click at [180, 127] on textarea "[Summary]: . [Key Expertise]: [Salary Breakdown]: Total Monthly Salary 2,571.27…" at bounding box center [208, 136] width 170 height 95
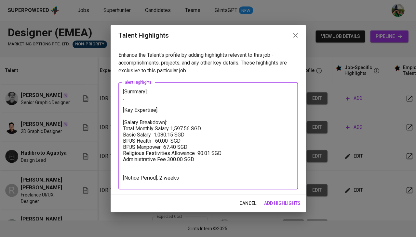
click at [152, 106] on textarea "[Summary]: . [Key Expertise]: [Salary Breakdown]: Total Monthly Salary 1,597.56…" at bounding box center [208, 136] width 170 height 95
click at [143, 99] on textarea "[Summary]: . [Key Expertise]: [Salary Breakdown]: Total Monthly Salary 1,597.56…" at bounding box center [208, 136] width 170 height 95
paste textarea "Career Highlights Over 2 years of professional experience in graphic design, UI…"
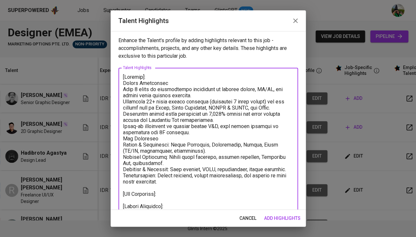
click at [137, 89] on textarea at bounding box center [208, 172] width 170 height 196
drag, startPoint x: 168, startPoint y: 84, endPoint x: 109, endPoint y: 83, distance: 58.5
click at [109, 83] on div "Talent Highlights Enhance the Talent's profile by adding highlights relevant to…" at bounding box center [208, 118] width 416 height 237
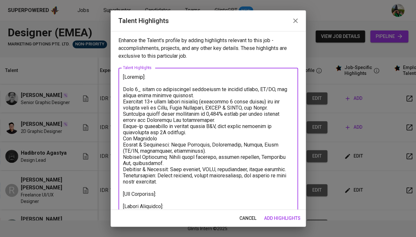
drag, startPoint x: 175, startPoint y: 183, endPoint x: 120, endPoint y: 124, distance: 81.1
click at [120, 124] on div "x Talent Highlights" at bounding box center [207, 172] width 179 height 208
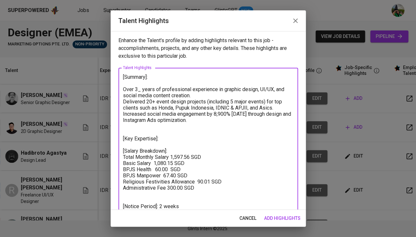
click at [138, 143] on textarea "[Summary]: Over 3_ years of professional experience in graphic design, UI/UX, a…" at bounding box center [208, 142] width 170 height 136
paste textarea "Hands-on experience in product design R&D, from market research to prototyping …"
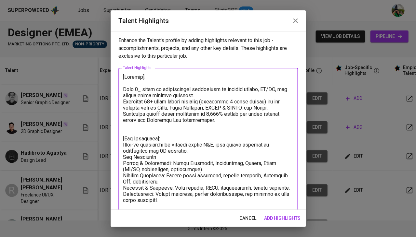
scroll to position [6, 0]
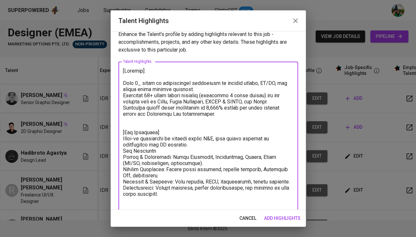
type textarea "[Summary]: Over 3_ years of professional experience in graphic design, UI/UX, a…"
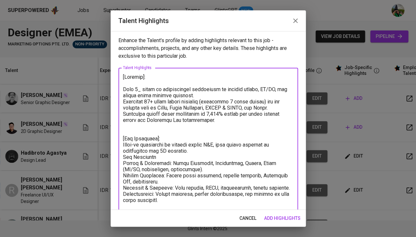
scroll to position [0, 0]
click at [286, 219] on span "add highlights" at bounding box center [282, 219] width 36 height 8
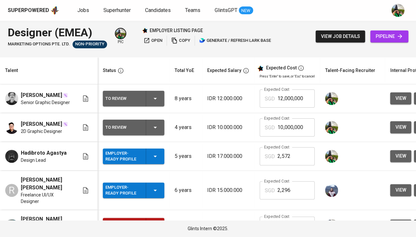
click at [154, 129] on icon "button" at bounding box center [154, 128] width 3 height 2
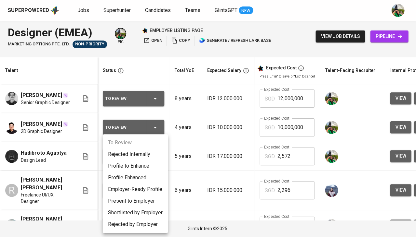
click at [143, 201] on li "Present to Employer" at bounding box center [135, 202] width 65 height 12
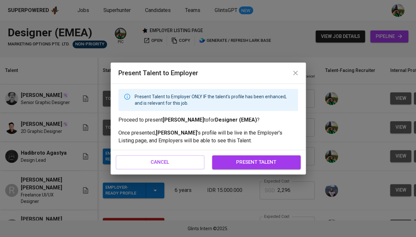
click at [242, 162] on span "present talent" at bounding box center [256, 162] width 74 height 8
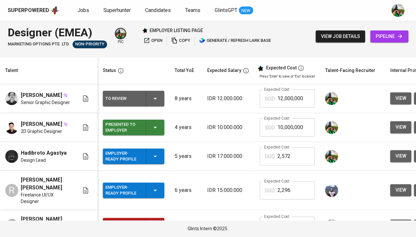
click at [154, 130] on icon "button" at bounding box center [155, 128] width 8 height 8
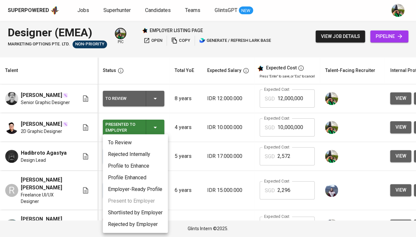
click at [141, 223] on li "Rejected by Employer" at bounding box center [135, 225] width 65 height 12
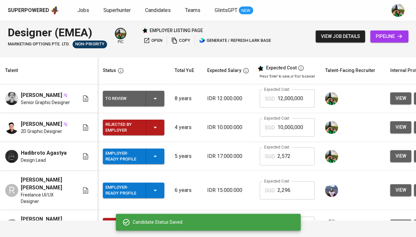
click at [149, 130] on div "Rejected by Employer" at bounding box center [133, 128] width 56 height 16
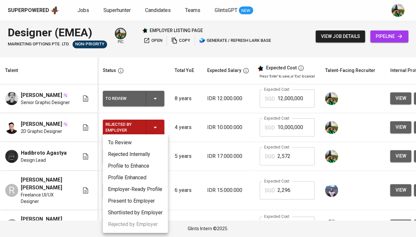
click at [139, 155] on li "Rejected Internally" at bounding box center [135, 155] width 65 height 12
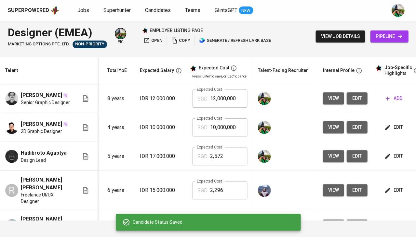
scroll to position [0, 78]
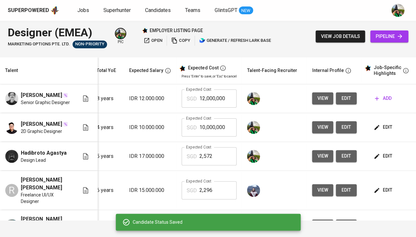
click at [386, 130] on span "edit" at bounding box center [382, 127] width 17 height 8
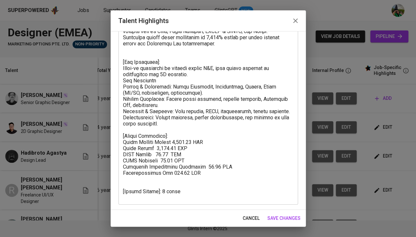
scroll to position [77, 0]
click at [250, 217] on span "cancel" at bounding box center [250, 219] width 17 height 8
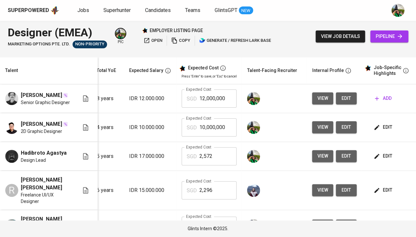
click at [211, 129] on input "10,000,000" at bounding box center [217, 128] width 37 height 18
type input "1,598"
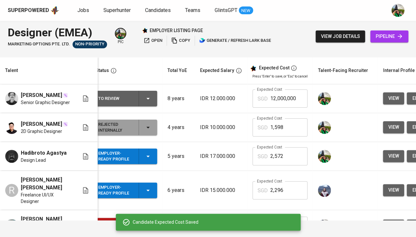
scroll to position [0, 0]
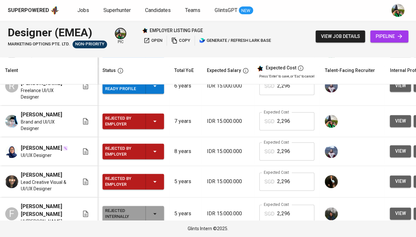
click at [154, 180] on div "Rejected by Employer" at bounding box center [133, 182] width 56 height 16
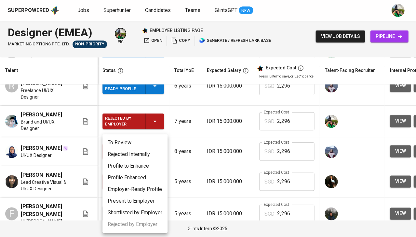
click at [140, 156] on li "Rejected Internally" at bounding box center [134, 155] width 65 height 12
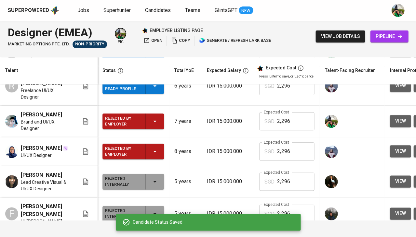
click at [149, 114] on div "Rejected by Employer" at bounding box center [133, 122] width 56 height 16
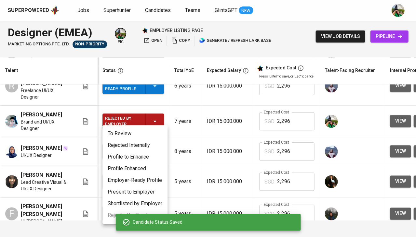
click at [140, 143] on li "Rejected Internally" at bounding box center [134, 146] width 65 height 12
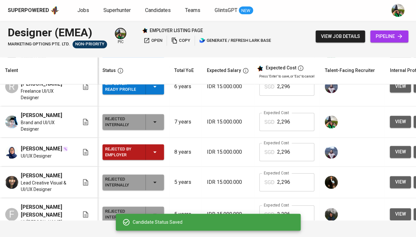
click at [151, 148] on icon "button" at bounding box center [155, 152] width 8 height 8
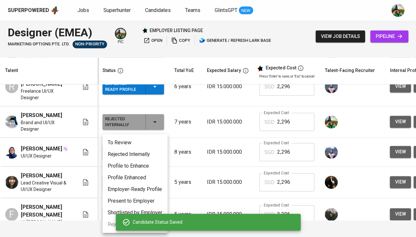
click at [142, 152] on li "Rejected Internally" at bounding box center [134, 155] width 65 height 12
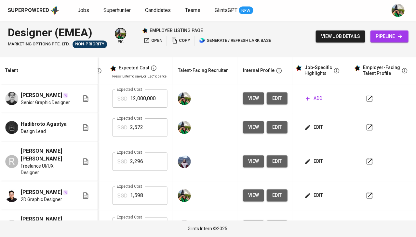
scroll to position [0, 149]
click at [314, 101] on span "add" at bounding box center [313, 99] width 17 height 8
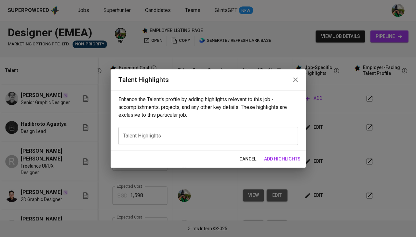
click at [245, 158] on span "cancel" at bounding box center [247, 159] width 17 height 8
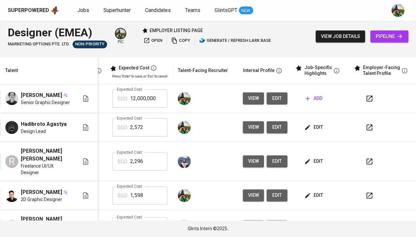
click at [271, 103] on span "edit" at bounding box center [276, 99] width 10 height 8
click at [398, 36] on icon at bounding box center [399, 36] width 4 height 4
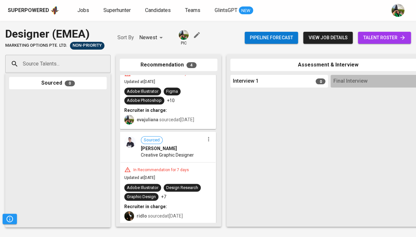
scroll to position [215, 0]
click at [206, 136] on icon "button" at bounding box center [208, 139] width 6 height 6
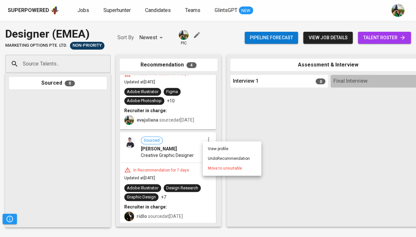
click at [219, 169] on span "Move to unsuitable" at bounding box center [225, 169] width 34 height 6
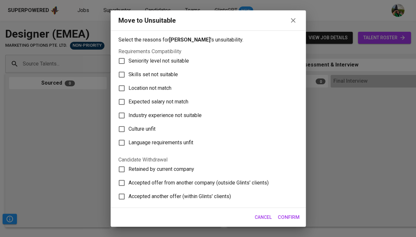
click at [172, 71] on span "Skills set not suitable" at bounding box center [152, 75] width 49 height 8
click at [128, 71] on input "Skills set not suitable" at bounding box center [122, 75] width 14 height 14
checkbox input "true"
click at [294, 221] on span "Confirm" at bounding box center [288, 217] width 22 height 8
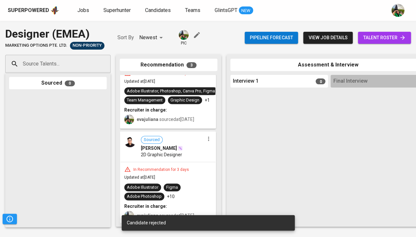
scroll to position [123, 0]
click at [206, 142] on div "Sourced Alden Zein 2D Graphic Designer" at bounding box center [167, 148] width 95 height 30
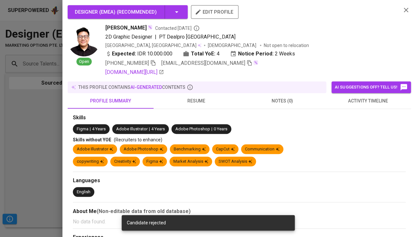
click at [11, 163] on div at bounding box center [208, 118] width 416 height 237
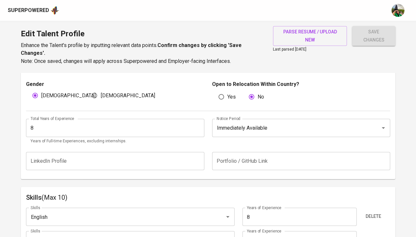
scroll to position [231, 0]
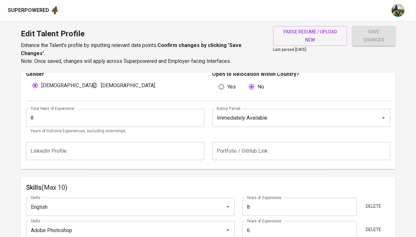
click at [247, 147] on input "text" at bounding box center [301, 151] width 178 height 18
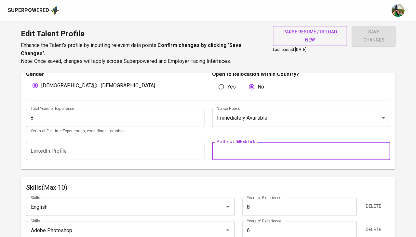
paste input "[URL][DOMAIN_NAME]"
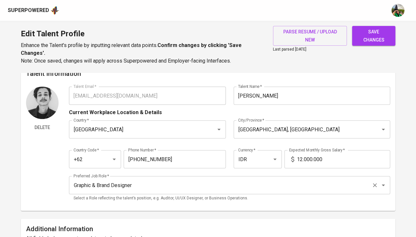
scroll to position [8, 0]
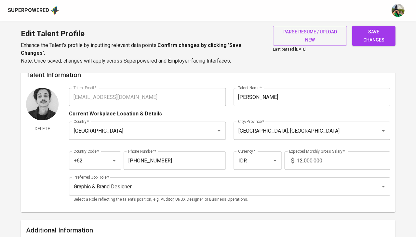
type input "https://www.behance.net/yousame"
click at [301, 160] on input "12.000.000" at bounding box center [342, 161] width 93 height 18
type input "15.000.000"
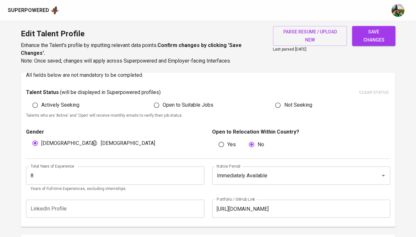
scroll to position [173, 0]
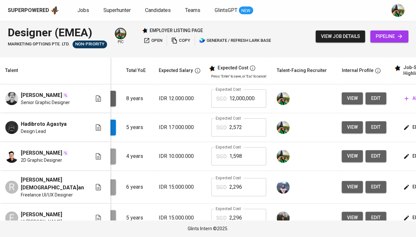
scroll to position [0, 63]
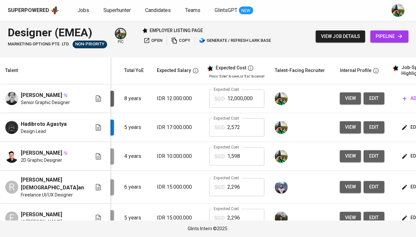
click at [368, 100] on span "edit" at bounding box center [373, 99] width 10 height 8
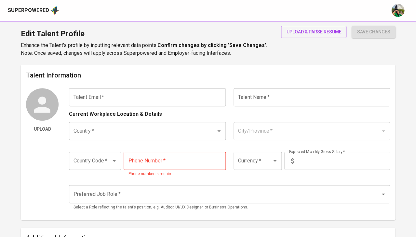
type input "[EMAIL_ADDRESS][DOMAIN_NAME]"
type input "[PERSON_NAME]"
type input "[GEOGRAPHIC_DATA]"
type input "[GEOGRAPHIC_DATA], [GEOGRAPHIC_DATA]"
type input "+62"
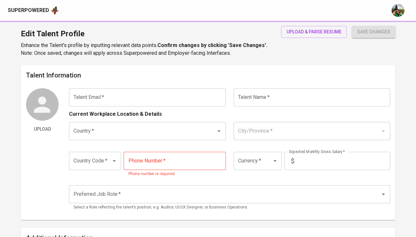
type input "[PHONE_NUMBER]"
type input "IDR"
type input "Graphic & Brand Designer"
radio input "true"
type input "8"
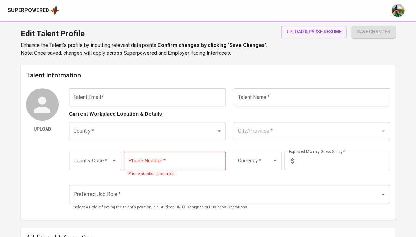
type input "Immediately Available"
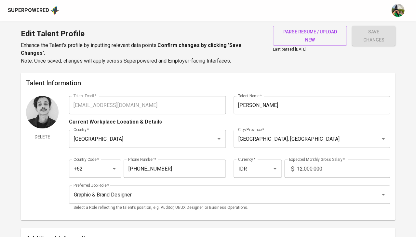
click at [292, 24] on div "Edit Talent Profile Enhance the Talent's profile by inputting relevant data poi…" at bounding box center [208, 47] width 416 height 52
click at [290, 33] on span "parse resume / upload new" at bounding box center [310, 36] width 64 height 16
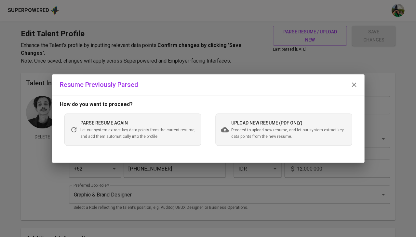
click at [259, 128] on span "Proceed to upload new resume, and let our system extract key data points from t…" at bounding box center [288, 133] width 115 height 13
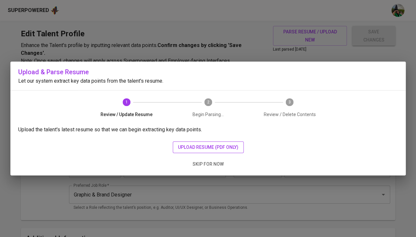
click at [199, 149] on span "upload resume (pdf only)" at bounding box center [208, 148] width 60 height 8
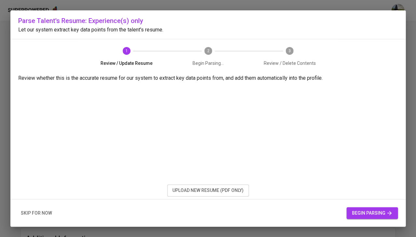
click at [371, 217] on button "begin parsing" at bounding box center [371, 214] width 51 height 12
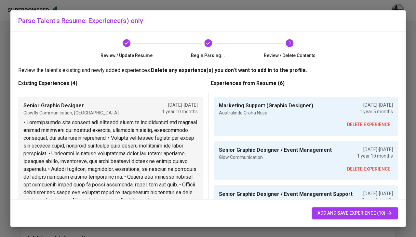
click at [336, 212] on span "add and save experience (10)" at bounding box center [354, 214] width 75 height 8
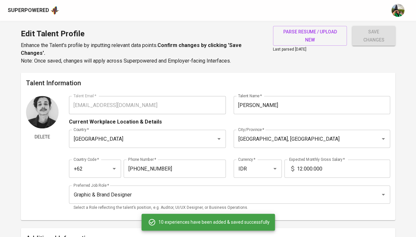
click at [336, 212] on span "add and save experience (10)" at bounding box center [354, 214] width 75 height 8
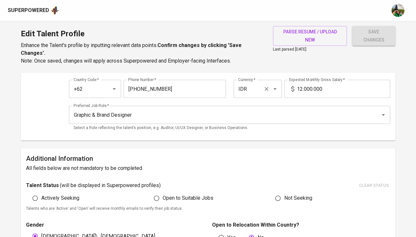
scroll to position [75, 0]
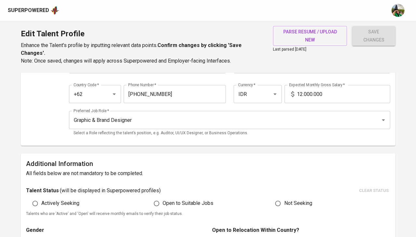
click at [301, 93] on input "12.000.000" at bounding box center [342, 94] width 93 height 18
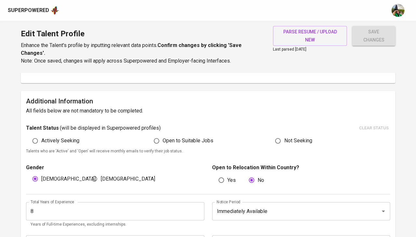
scroll to position [138, 0]
type input "15.000.000"
click at [54, 138] on span "Actively Seeking" at bounding box center [60, 140] width 38 height 8
click at [41, 138] on input "Actively Seeking" at bounding box center [35, 140] width 12 height 12
radio input "true"
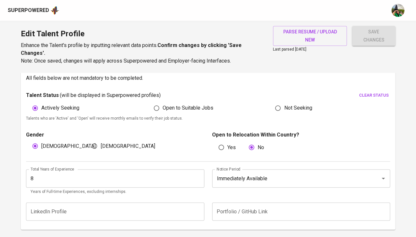
scroll to position [186, 0]
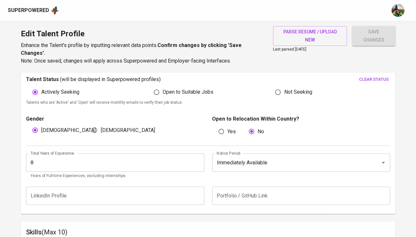
click at [63, 154] on input "8" at bounding box center [115, 163] width 178 height 18
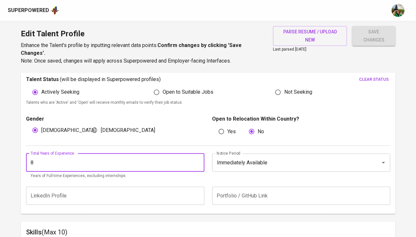
click at [68, 159] on input "8" at bounding box center [115, 163] width 178 height 18
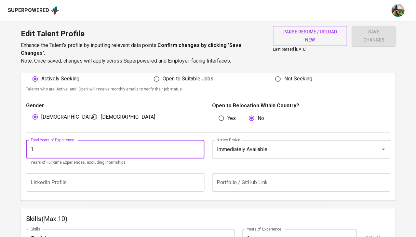
type input "0"
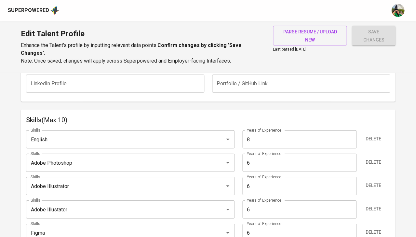
scroll to position [301, 0]
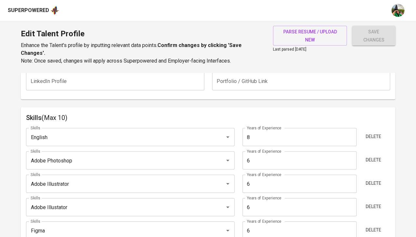
click at [260, 128] on input "8" at bounding box center [299, 137] width 114 height 18
type input "7"
click at [255, 161] on input "6" at bounding box center [299, 161] width 114 height 18
type input "7"
click at [255, 179] on input "6" at bounding box center [299, 184] width 114 height 18
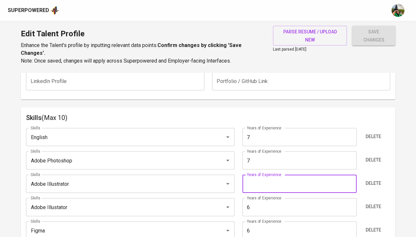
type input "7"
click at [374, 180] on span "Delete" at bounding box center [373, 184] width 16 height 8
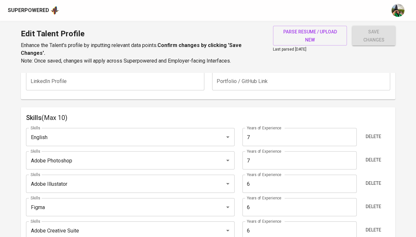
scroll to position [325, 0]
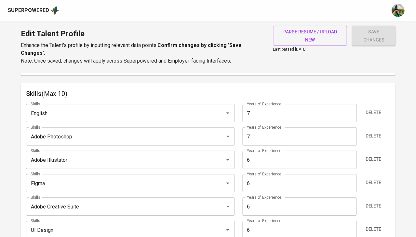
click at [268, 177] on input "6" at bounding box center [299, 183] width 114 height 18
type input "7"
click at [265, 154] on input "6" at bounding box center [299, 160] width 114 height 18
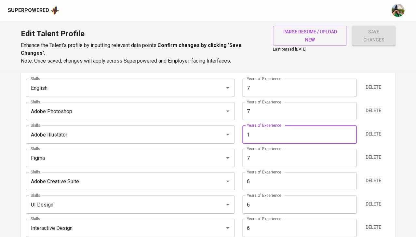
type input "0"
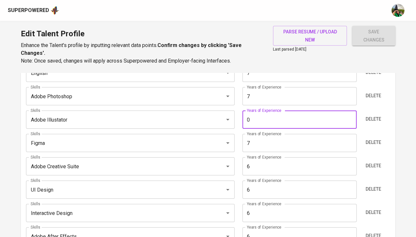
scroll to position [367, 0]
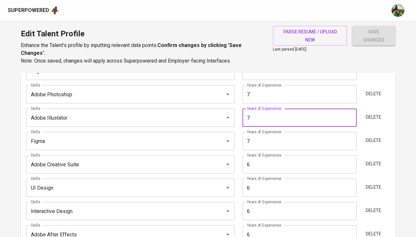
type input "7"
click at [270, 160] on input "6" at bounding box center [299, 165] width 114 height 18
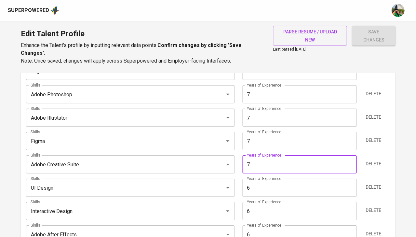
type input "7"
click at [271, 183] on input "6" at bounding box center [299, 188] width 114 height 18
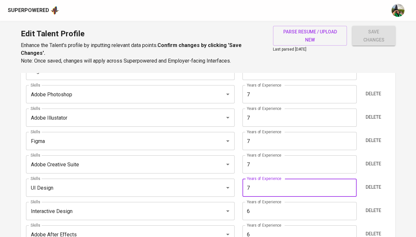
type input "7"
click at [267, 210] on input "6" at bounding box center [299, 211] width 114 height 18
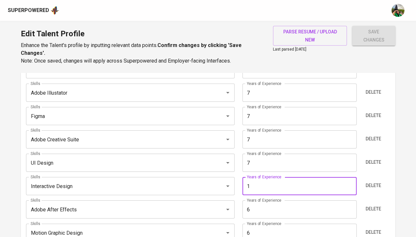
type input "0"
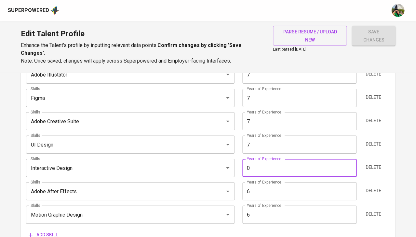
scroll to position [412, 0]
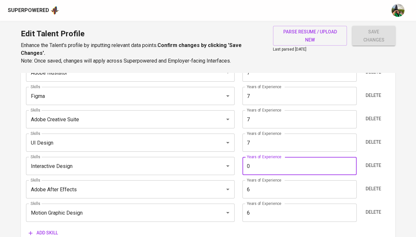
click at [284, 192] on input "6" at bounding box center [299, 190] width 114 height 18
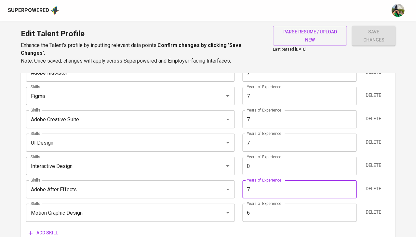
type input "7"
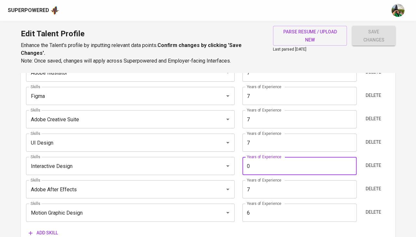
click at [280, 160] on input "0" at bounding box center [299, 166] width 114 height 18
type input "7"
click at [370, 209] on span "Delete" at bounding box center [373, 213] width 16 height 8
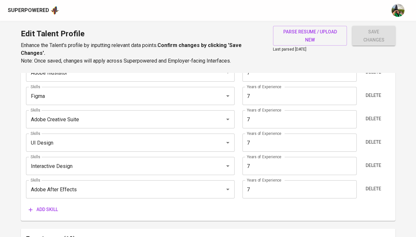
click at [52, 209] on button "Add skill" at bounding box center [43, 210] width 34 height 12
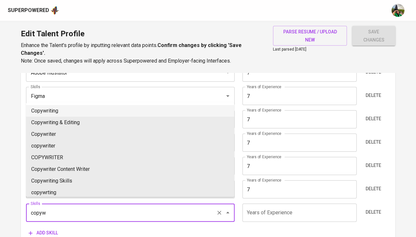
click at [81, 112] on li "Copywriting" at bounding box center [130, 111] width 208 height 12
type input "Copywriting"
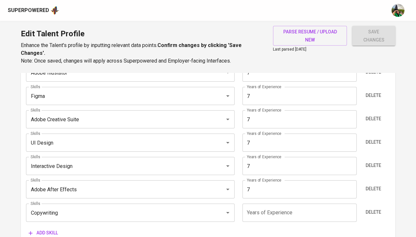
click at [278, 204] on input "number" at bounding box center [299, 213] width 114 height 18
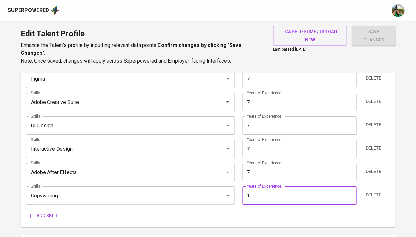
type input "0"
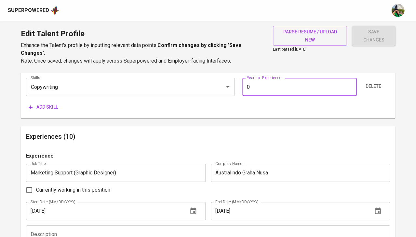
scroll to position [537, 0]
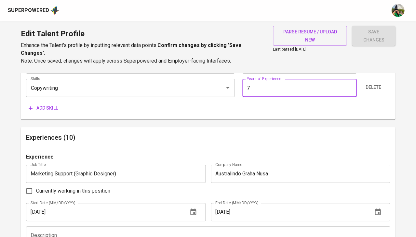
type input "7"
click at [39, 104] on span "Add skill" at bounding box center [43, 108] width 29 height 8
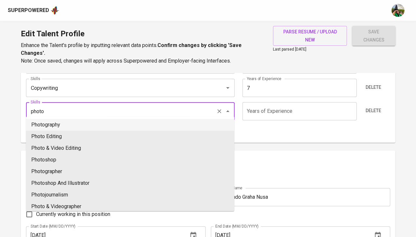
click at [71, 118] on ul "Photography Photo Editing Photo & Video Editing Photoshop Photographer Photosho…" at bounding box center [130, 164] width 208 height 95
click at [67, 124] on li "Photography" at bounding box center [130, 125] width 208 height 12
type input "Photography"
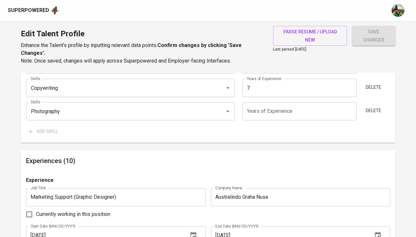
click at [258, 108] on input "number" at bounding box center [299, 111] width 114 height 18
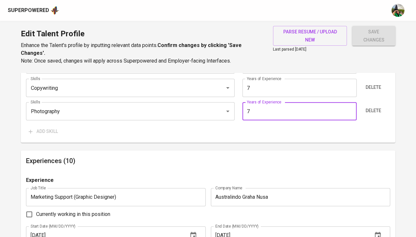
type input "7"
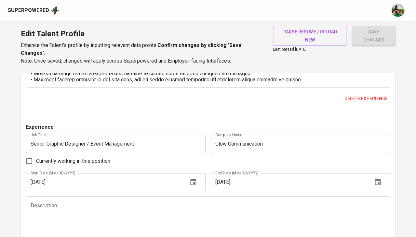
scroll to position [995, 0]
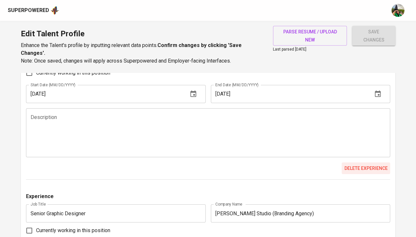
click at [352, 165] on span "Delete experience" at bounding box center [365, 169] width 43 height 8
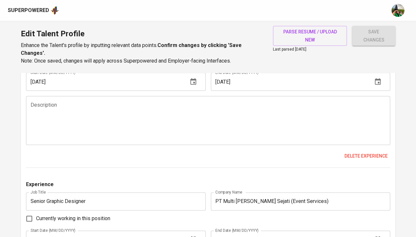
scroll to position [1195, 0]
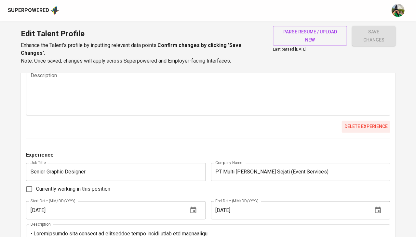
click at [370, 123] on span "Delete experience" at bounding box center [365, 127] width 43 height 8
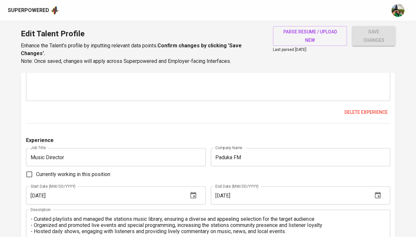
scroll to position [1389, 0]
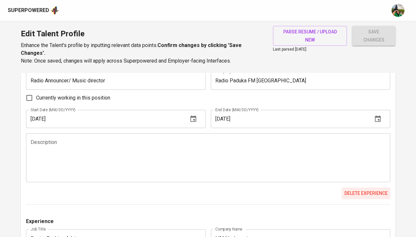
click at [373, 190] on span "Delete experience" at bounding box center [365, 194] width 43 height 8
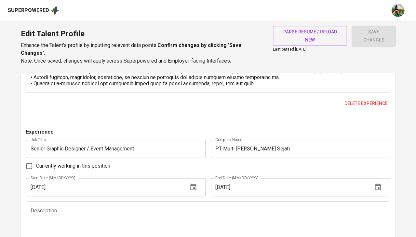
scroll to position [1299, 0]
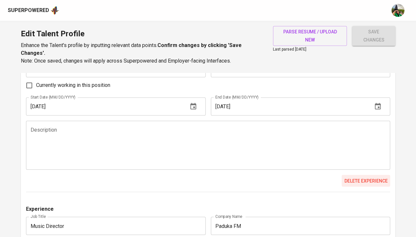
click at [352, 177] on span "Delete experience" at bounding box center [365, 181] width 43 height 8
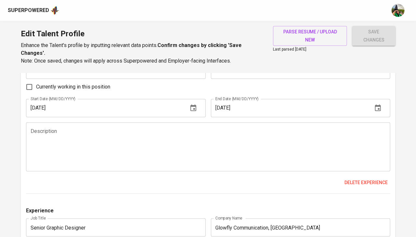
scroll to position [653, 0]
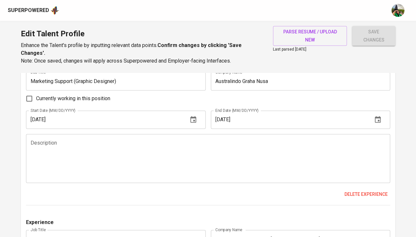
click at [154, 146] on textarea at bounding box center [208, 158] width 354 height 37
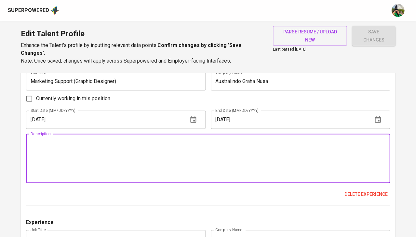
paste textarea "• Led the rebranding and visual revamp for several B2B projects, focusing on mo…"
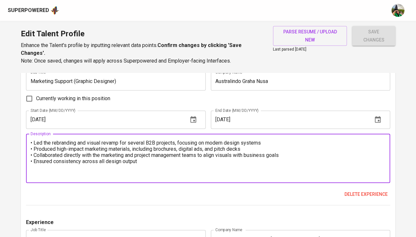
paste textarea "Skills: Adobe Creative Suite • Product Design • Packaging Design • Brand Identi…"
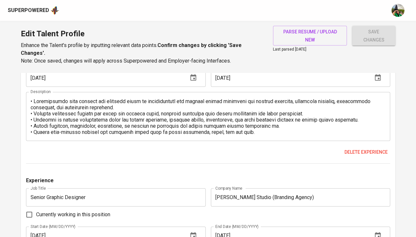
scroll to position [861, 0]
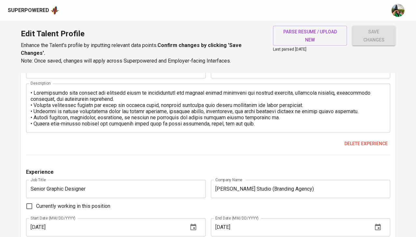
type textarea "• Led the rebranding and visual revamp for several B2B projects, focusing on mo…"
click at [263, 114] on textarea at bounding box center [208, 108] width 354 height 37
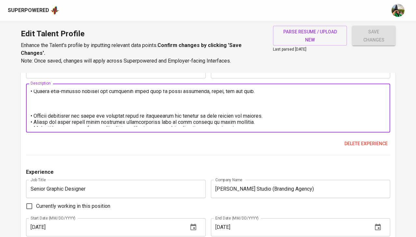
paste textarea "• Collaborated with clients and internal teams to conceptualize and e x e c u t…"
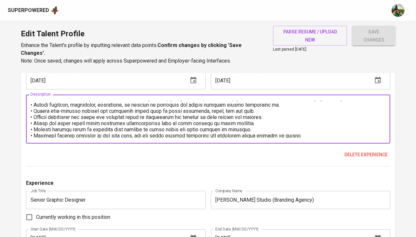
scroll to position [854, 0]
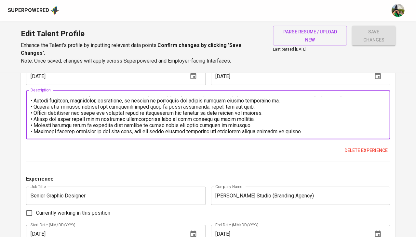
click at [307, 119] on textarea at bounding box center [208, 115] width 354 height 37
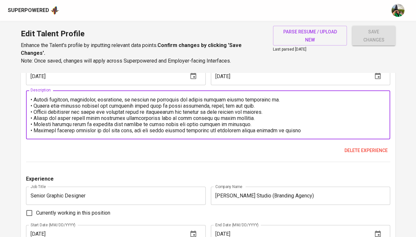
paste textarea "• Collaborated with clients and internal teams to conceptualize and e x e c u t…"
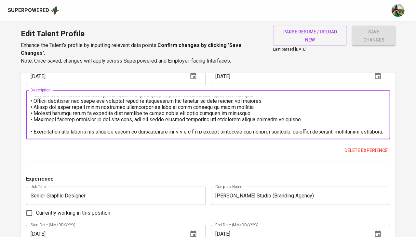
scroll to position [59, 0]
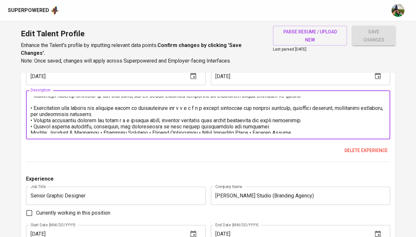
drag, startPoint x: 266, startPoint y: 112, endPoint x: 29, endPoint y: 95, distance: 237.8
click at [29, 95] on div "Description" at bounding box center [208, 115] width 364 height 49
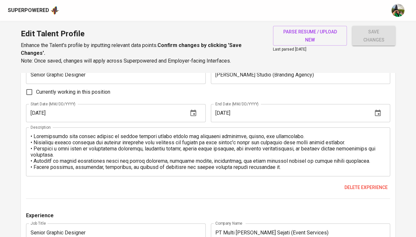
scroll to position [976, 0]
type textarea "• Collaborated with clients and internal teams to conceptualize and execute vis…"
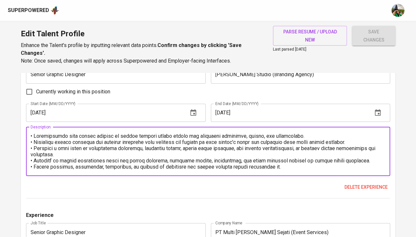
click at [287, 155] on textarea at bounding box center [208, 151] width 354 height 37
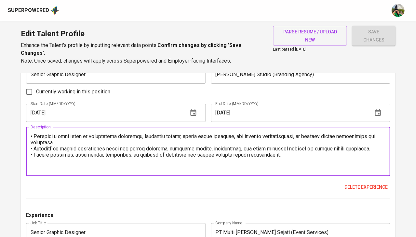
paste textarea "Skills: Digital Photography • Product Photography • Branding & Identity • Adobe…"
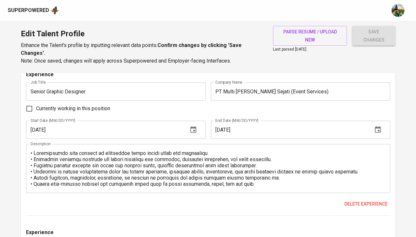
scroll to position [1126, 0]
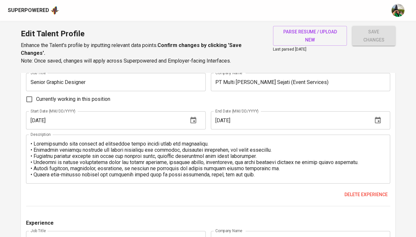
type textarea "• Collaborated with sports clients to create dynamic visual assets for marketin…"
click at [261, 158] on textarea at bounding box center [208, 159] width 354 height 37
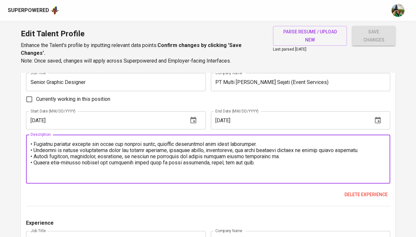
paste textarea "Skills: Event Management • Event Production • Corporate Branding • Adobe Creati…"
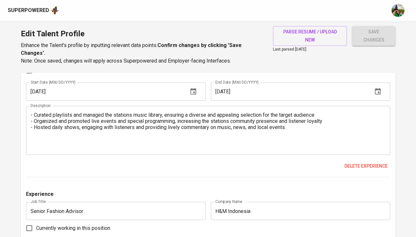
scroll to position [1325, 0]
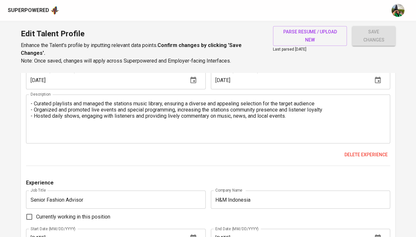
type textarea "• Collaborated with clients to understand their design needs and objectives. • …"
click at [229, 121] on div "- Curated playlists and managed the stations music library, ensuring a diverse …" at bounding box center [208, 119] width 364 height 49
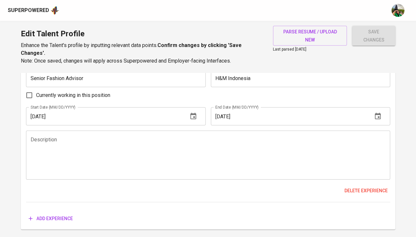
scroll to position [1446, 0]
click at [173, 137] on textarea at bounding box center [208, 155] width 354 height 37
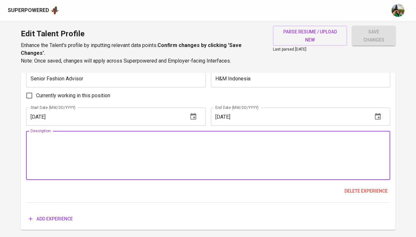
paste textarea "• Assisting customers with selecting and styling footwear and apparel to match …"
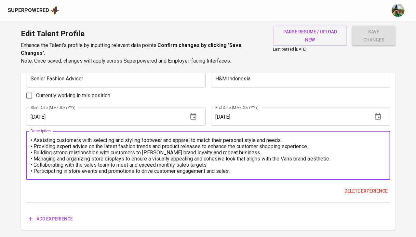
scroll to position [6, 0]
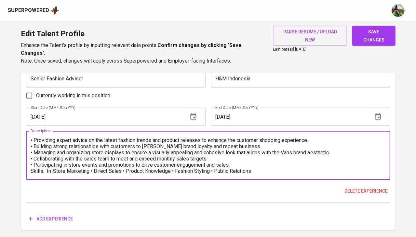
click at [247, 145] on textarea "• Assisting customers with selecting and styling footwear and apparel to match …" at bounding box center [208, 155] width 354 height 37
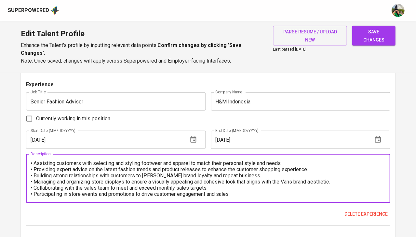
scroll to position [1428, 0]
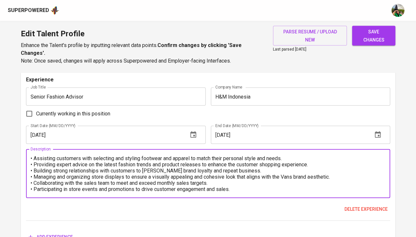
click at [170, 169] on textarea "• Assisting customers with selecting and styling footwear and apparel to match …" at bounding box center [208, 174] width 354 height 37
paste textarea "Guiding customers in selecting outfits and accessories that matched their indiv…"
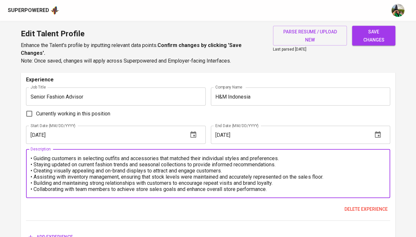
scroll to position [12, 0]
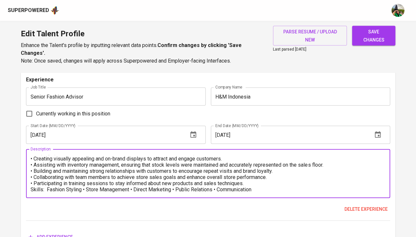
click at [262, 160] on textarea "• Guiding customers in selecting outfits and accessories that matched their ind…" at bounding box center [208, 174] width 354 height 37
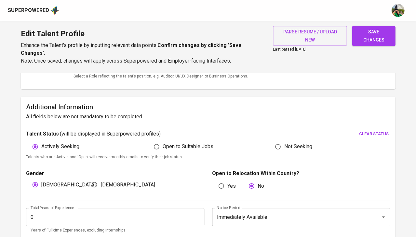
scroll to position [131, 0]
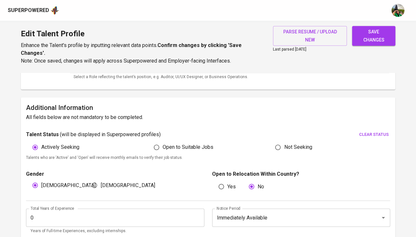
type textarea "• Guiding customers in selecting outfits and accessories that matched their ind…"
click at [118, 214] on input "0" at bounding box center [115, 218] width 178 height 18
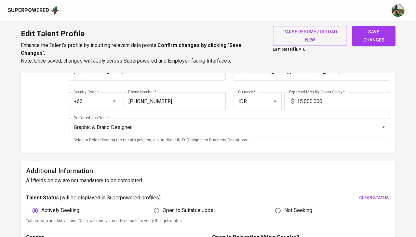
scroll to position [14, 0]
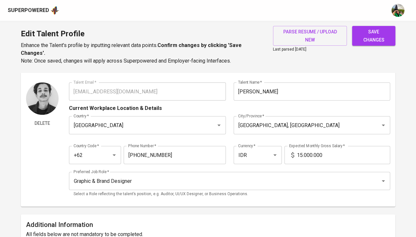
type input "29"
click at [366, 40] on span "save changes" at bounding box center [373, 36] width 33 height 16
type input "Photography"
type input "Copywriting"
type input "Adobe After Effects"
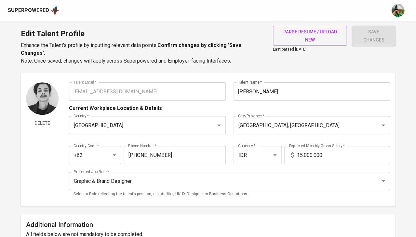
type input "Interactive Design"
type input "UI Design"
type input "Adobe Creative Suite"
type input "Figma"
type input "Adobe Illustator"
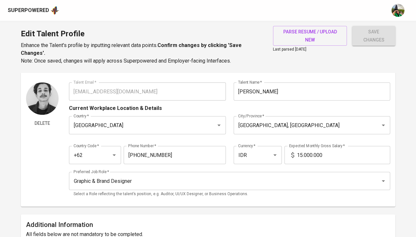
type input "Adobe Photoshop"
type input "English"
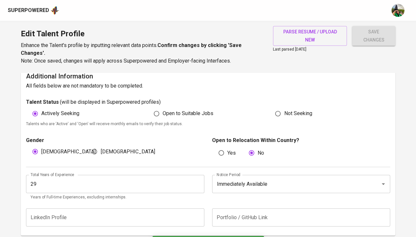
scroll to position [166, 0]
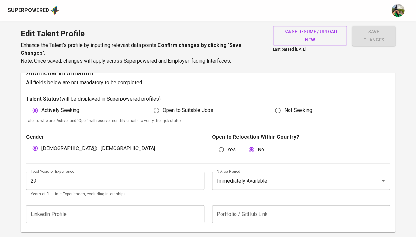
click at [80, 178] on input "29" at bounding box center [115, 181] width 178 height 18
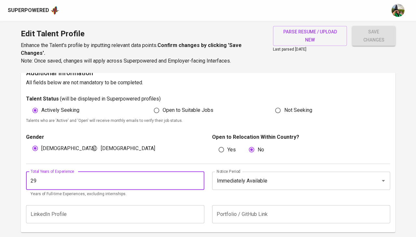
type input "2"
type input "7"
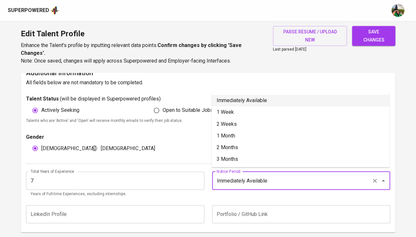
click at [281, 181] on input "Immediately Available" at bounding box center [292, 181] width 154 height 12
click at [264, 102] on li "Immediately Available" at bounding box center [300, 101] width 178 height 12
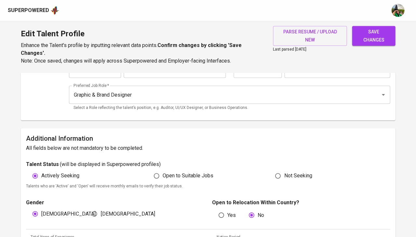
scroll to position [94, 0]
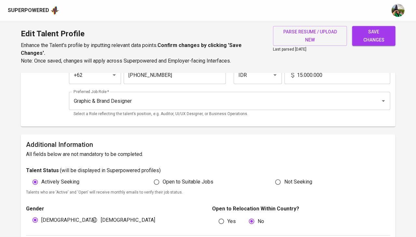
click at [378, 41] on span "save changes" at bounding box center [373, 36] width 33 height 16
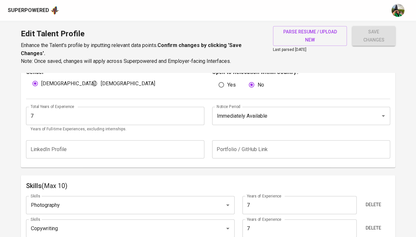
scroll to position [238, 0]
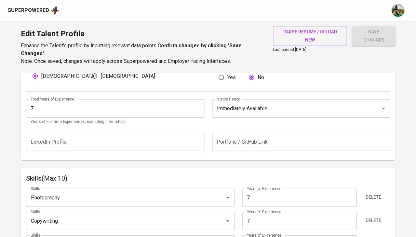
click at [234, 138] on input "text" at bounding box center [301, 142] width 178 height 18
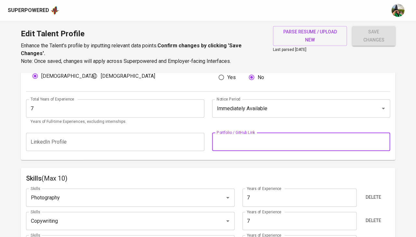
paste input "https://www.behance.net/yousame"
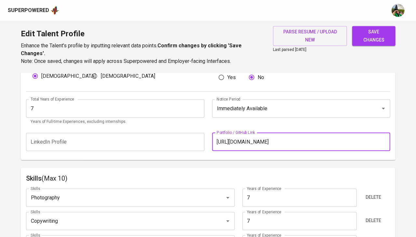
type input "https://www.behance.net/yousame"
click at [375, 32] on span "save changes" at bounding box center [373, 36] width 33 height 16
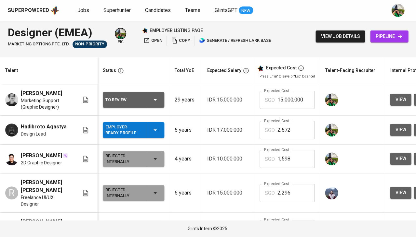
click at [286, 104] on input "15,000,000" at bounding box center [295, 100] width 37 height 18
type input "2,296"
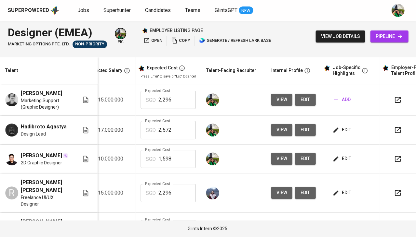
click at [338, 130] on span "edit" at bounding box center [341, 130] width 17 height 8
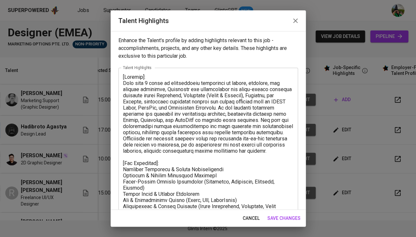
click at [178, 159] on textarea at bounding box center [208, 184] width 170 height 220
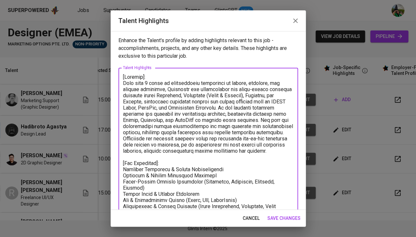
click at [245, 219] on span "cancel" at bounding box center [250, 219] width 17 height 8
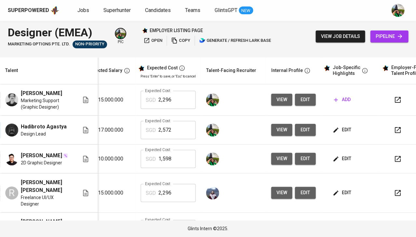
click at [335, 99] on icon "button" at bounding box center [335, 100] width 6 height 6
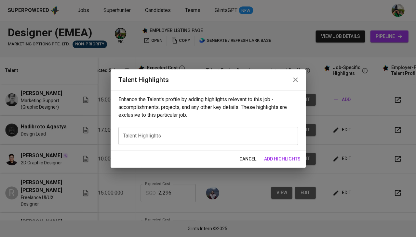
click at [157, 126] on div "Enhance the Talent's profile by adding highlights relevant to this job - accomp…" at bounding box center [207, 120] width 195 height 60
click at [150, 132] on div "x Talent Highlights" at bounding box center [207, 136] width 179 height 18
paste textarea "[Summary]: With over 5 years of professional experience in design, branding, an…"
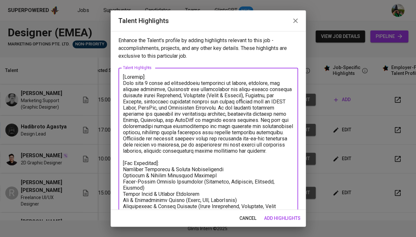
scroll to position [95, 0]
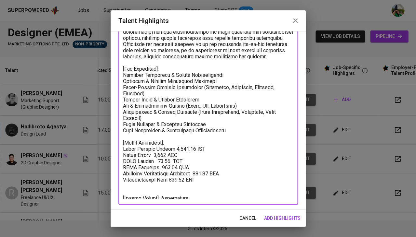
drag, startPoint x: 234, startPoint y: 126, endPoint x: 115, endPoint y: 73, distance: 129.7
click at [115, 73] on div "Enhance the Talent's profile by adding highlights relevant to this job - accomp…" at bounding box center [207, 120] width 195 height 179
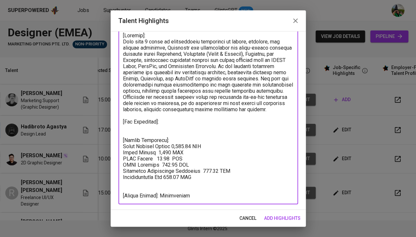
scroll to position [41, 0]
drag, startPoint x: 289, startPoint y: 108, endPoint x: 109, endPoint y: 43, distance: 191.3
click at [109, 43] on div "Talent Highlights Enhance the Talent's profile by adding highlights relevant to…" at bounding box center [208, 118] width 416 height 237
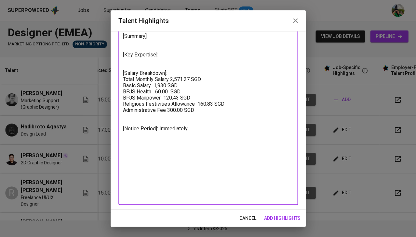
scroll to position [0, 0]
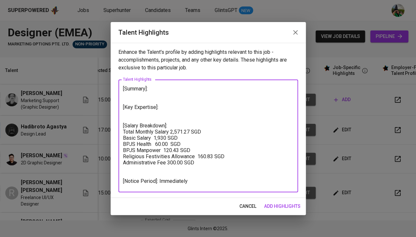
drag, startPoint x: 206, startPoint y: 163, endPoint x: 112, endPoint y: 131, distance: 99.0
click at [112, 131] on div "Enhance the Talent's profile by adding highlights relevant to this job - accomp…" at bounding box center [207, 120] width 195 height 155
type textarea "[Summary]: [Key Expertise]: [Salary Breakdown]: [Notice Period]: Immediately"
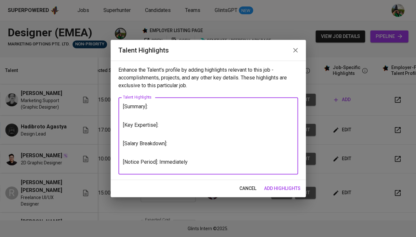
click at [295, 192] on span "add highlights" at bounding box center [282, 189] width 36 height 8
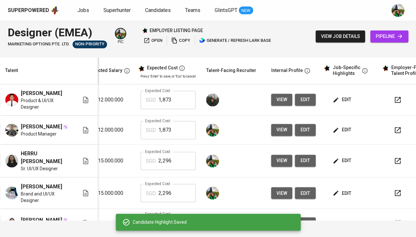
scroll to position [0, 119]
click at [343, 157] on span "edit" at bounding box center [342, 161] width 17 height 8
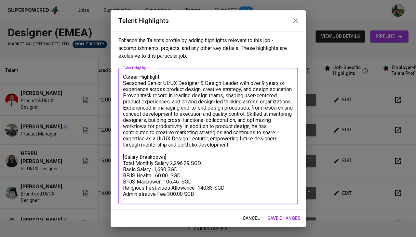
drag, startPoint x: 201, startPoint y: 194, endPoint x: 104, endPoint y: 160, distance: 103.5
click at [104, 160] on div "Talent Highlights Enhance the Talent's profile by adding highlights relevant to…" at bounding box center [208, 118] width 416 height 237
click at [247, 219] on span "cancel" at bounding box center [250, 219] width 17 height 8
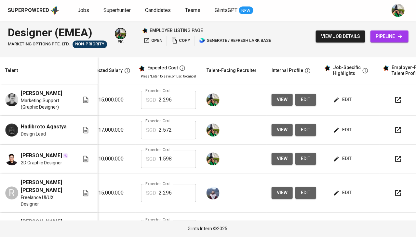
click at [343, 100] on span "edit" at bounding box center [342, 100] width 17 height 8
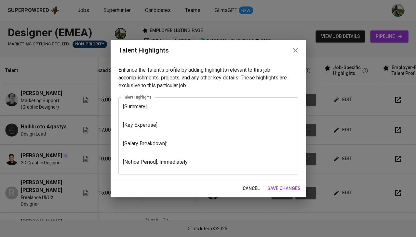
click at [176, 145] on textarea "[Summary]: [Key Expertise]: [Salary Breakdown]: [Notice Period]: Immediately" at bounding box center [208, 136] width 170 height 65
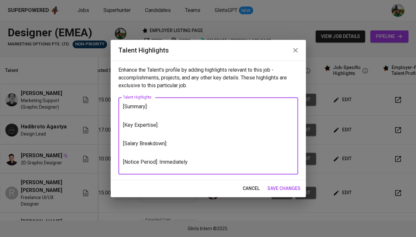
paste textarea "Total Monthly Salary 2,296.29 SGD Basic Salary 1,690 SGD BPJS Health 60.00 SGD …"
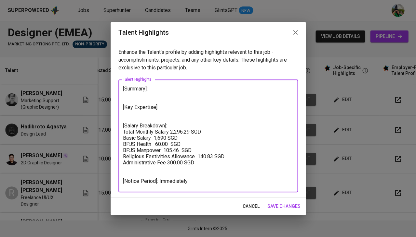
click at [140, 97] on textarea "[Summary]: [Key Expertise]: [Salary Breakdown]: Total Monthly Salary 2,296.29 S…" at bounding box center [208, 136] width 170 height 101
paste textarea "7+ years of experience in graphic design, branding, and event visual communicat…"
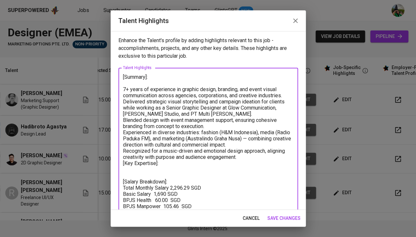
click at [123, 86] on textarea "[Summary]: 7+ years of experience in graphic design, branding, and event visual…" at bounding box center [208, 157] width 170 height 166
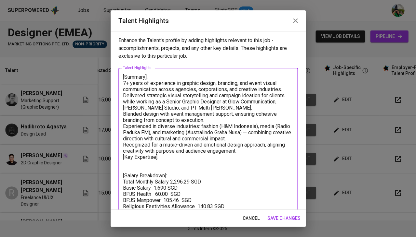
click at [251, 144] on textarea "[Summary]: 7+ years of experience in graphic design, branding, and event visual…" at bounding box center [208, 154] width 170 height 160
click at [249, 150] on textarea "[Summary]: 7+ years of experience in graphic design, branding, and event visual…" at bounding box center [208, 154] width 170 height 160
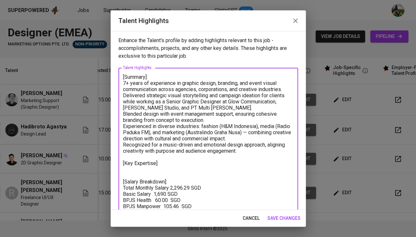
click at [252, 127] on textarea "[Summary]: 7+ years of experience in graphic design, branding, and event visual…" at bounding box center [208, 157] width 170 height 166
click at [123, 110] on textarea "[Summary]: 7+ years of experience in graphic design, branding, and event visual…" at bounding box center [208, 157] width 170 height 166
click at [123, 125] on textarea "[Summary]: 7+ years of experience in graphic design, branding, and event visual…" at bounding box center [208, 157] width 170 height 166
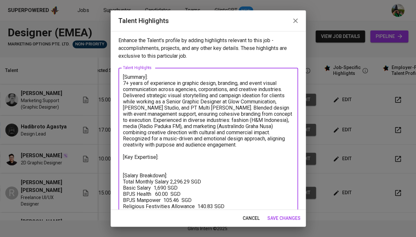
click at [121, 136] on div "[Summary]: 7+ years of experience in graphic design, branding, and event visual…" at bounding box center [207, 154] width 179 height 172
click at [122, 136] on div "[Summary]: 7+ years of experience in graphic design, branding, and event visual…" at bounding box center [207, 154] width 179 height 172
click at [123, 137] on textarea "[Summary]: 7+ years of experience in graphic design, branding, and event visual…" at bounding box center [208, 154] width 170 height 160
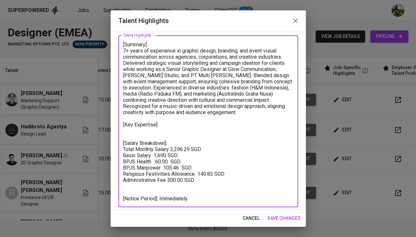
click at [154, 126] on textarea "[Summary]: 7+ years of experience in graphic design, branding, and event visual…" at bounding box center [208, 122] width 170 height 160
paste textarea "Design & Visual Communication: Branding, identity systems, campaign ideation, s…"
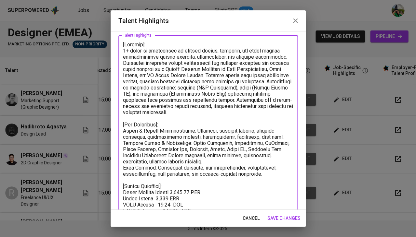
click at [123, 129] on textarea at bounding box center [208, 143] width 170 height 202
click at [123, 141] on textarea at bounding box center [208, 143] width 170 height 202
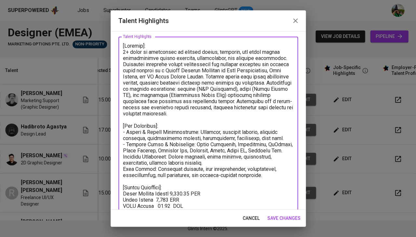
scroll to position [31, 0]
click at [123, 153] on textarea at bounding box center [208, 144] width 170 height 202
click at [124, 166] on textarea at bounding box center [208, 144] width 170 height 202
click at [123, 165] on textarea at bounding box center [208, 144] width 170 height 202
type textarea "[Summary]: 7+ years of experience in graphic design, branding, and event visual…"
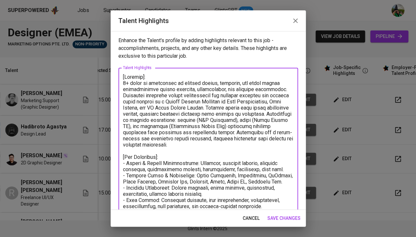
scroll to position [0, 0]
click at [279, 218] on span "save changes" at bounding box center [283, 219] width 33 height 8
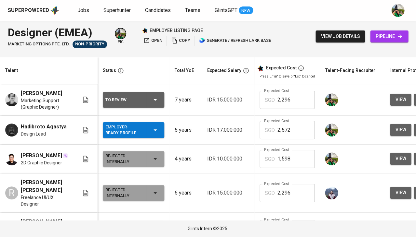
click at [157, 100] on icon "button" at bounding box center [155, 100] width 8 height 8
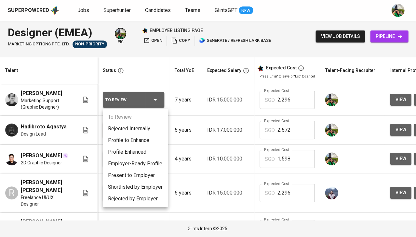
click at [154, 158] on li "Employer-Ready Profile" at bounding box center [135, 164] width 65 height 12
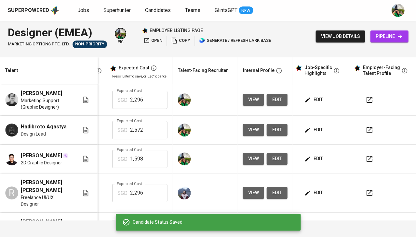
scroll to position [0, 145]
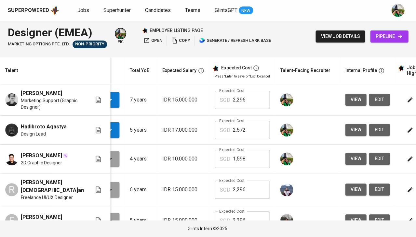
scroll to position [0, 78]
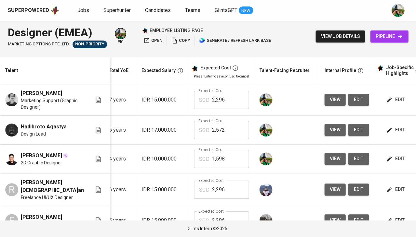
click at [387, 96] on span "edit" at bounding box center [395, 100] width 17 height 8
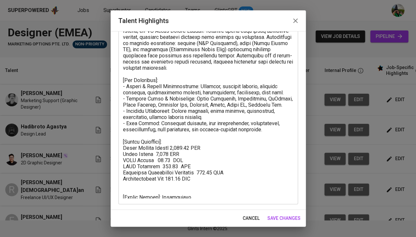
scroll to position [77, 0]
click at [260, 219] on button "cancel" at bounding box center [251, 219] width 22 height 12
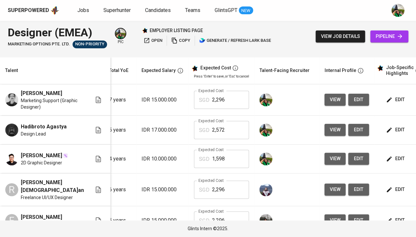
scroll to position [0, 145]
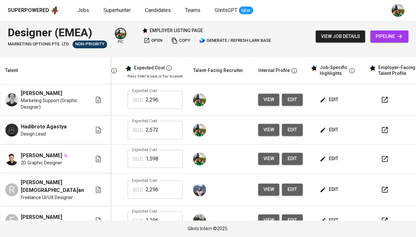
click at [376, 105] on button "button" at bounding box center [384, 100] width 16 height 16
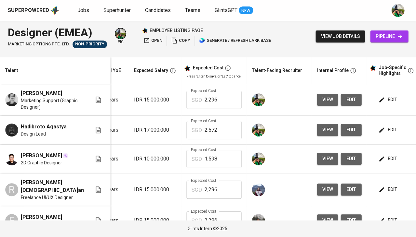
scroll to position [0, 0]
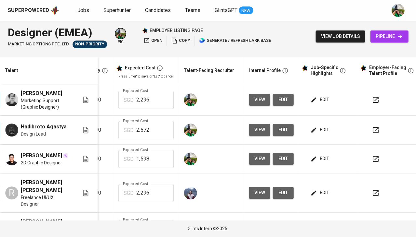
scroll to position [0, 141]
click at [371, 99] on icon "button" at bounding box center [375, 100] width 8 height 8
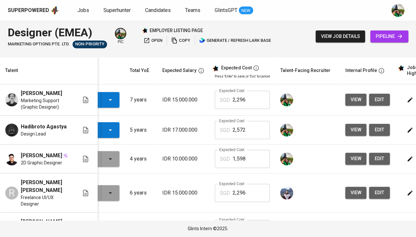
scroll to position [0, 19]
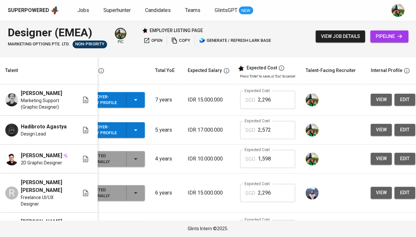
click at [381, 103] on span "view" at bounding box center [380, 100] width 11 height 8
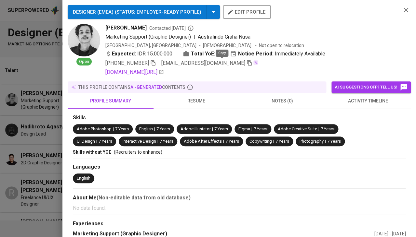
click at [246, 64] on icon "button" at bounding box center [249, 63] width 6 height 6
click at [407, 10] on icon "button" at bounding box center [406, 10] width 8 height 8
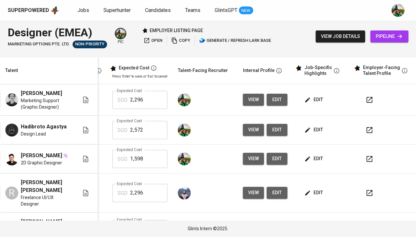
scroll to position [0, 149]
click at [365, 101] on icon "button" at bounding box center [369, 100] width 8 height 8
click at [394, 34] on span "pipeline" at bounding box center [389, 36] width 28 height 8
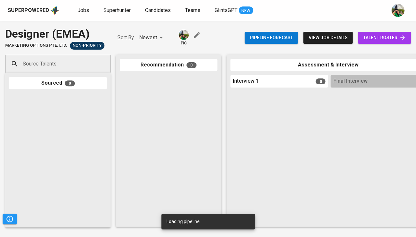
click at [71, 63] on input "Source Talents..." at bounding box center [55, 64] width 68 height 12
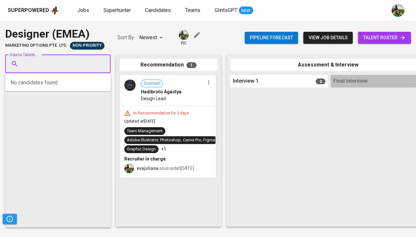
paste input "[EMAIL_ADDRESS][DOMAIN_NAME]"
type input "[EMAIL_ADDRESS][DOMAIN_NAME]"
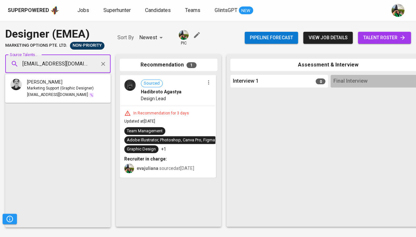
click at [70, 83] on div "[PERSON_NAME]" at bounding box center [60, 82] width 67 height 6
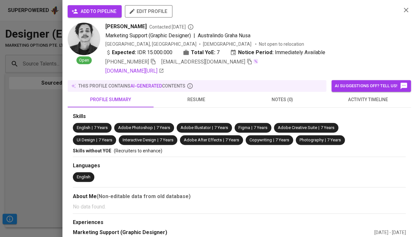
click at [93, 11] on span "add to pipeline" at bounding box center [95, 11] width 44 height 8
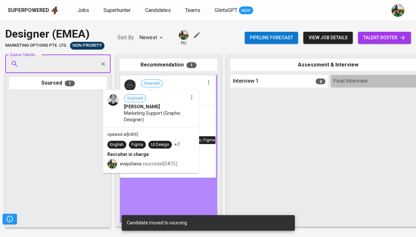
drag, startPoint x: 54, startPoint y: 105, endPoint x: 151, endPoint y: 105, distance: 97.1
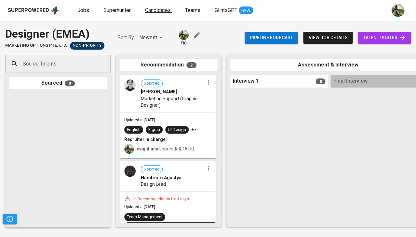
click at [160, 10] on span "Candidates" at bounding box center [158, 10] width 26 height 6
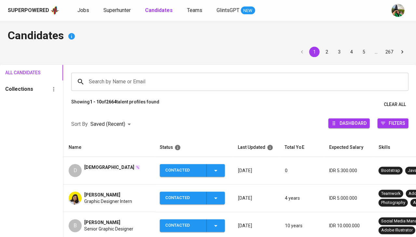
scroll to position [-3, 0]
click at [125, 79] on input "Search by Name or Email" at bounding box center [241, 82] width 308 height 12
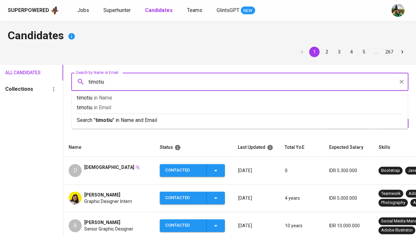
type input "[PERSON_NAME]"
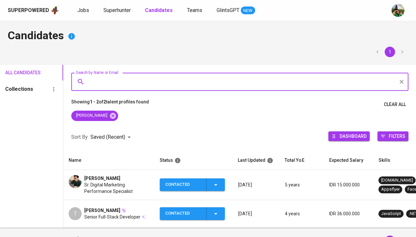
click at [110, 187] on span "Sr. Digital Marketing Performance Specialist" at bounding box center [116, 188] width 65 height 13
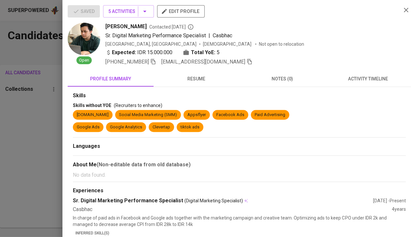
click at [370, 76] on span "activity timeline" at bounding box center [367, 79] width 78 height 8
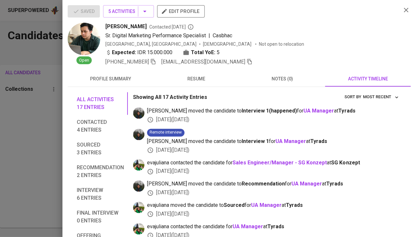
click at [190, 81] on span "resume" at bounding box center [196, 79] width 78 height 8
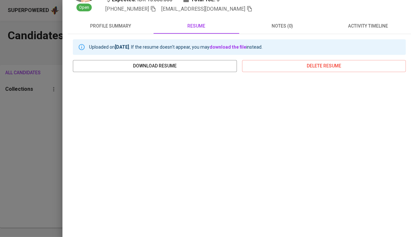
scroll to position [53, 0]
click at [19, 160] on div at bounding box center [208, 118] width 416 height 237
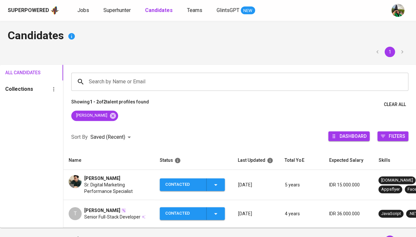
click at [91, 178] on span "[PERSON_NAME]" at bounding box center [102, 178] width 36 height 6
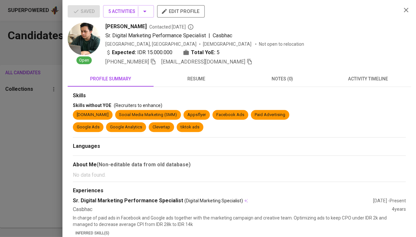
click at [192, 84] on button "resume" at bounding box center [196, 79] width 86 height 16
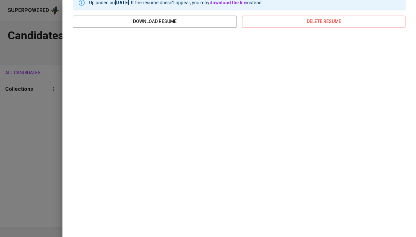
scroll to position [97, 0]
click at [181, 19] on span "download resume" at bounding box center [154, 22] width 153 height 8
